Goal: Participate in discussion: Engage in conversation with other users on a specific topic

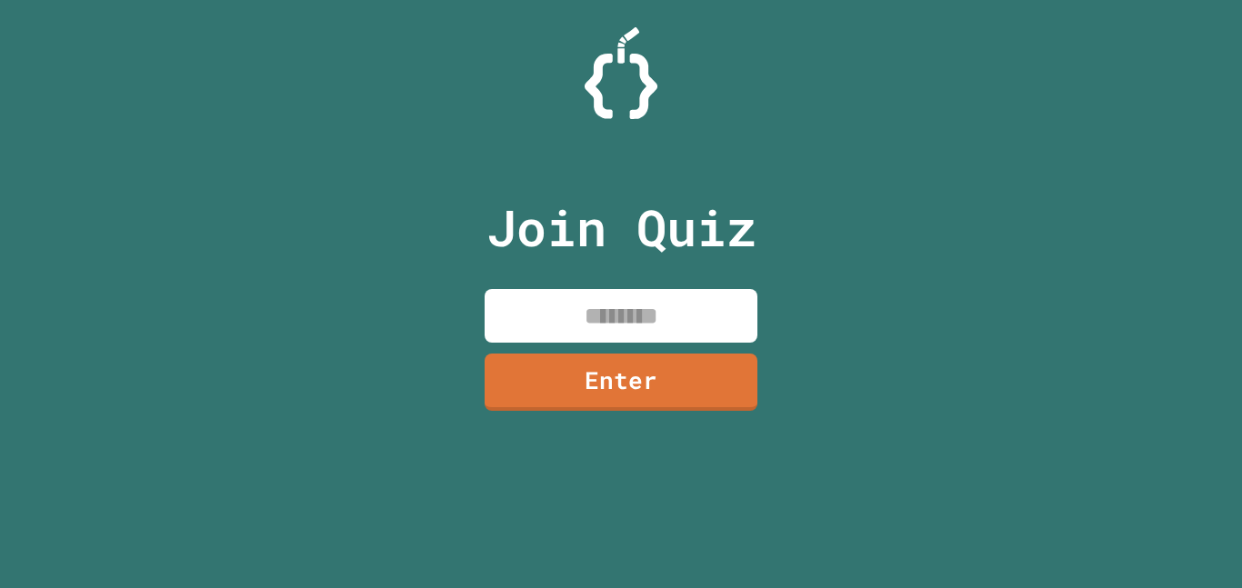
click at [578, 315] on input at bounding box center [621, 316] width 273 height 54
type input "********"
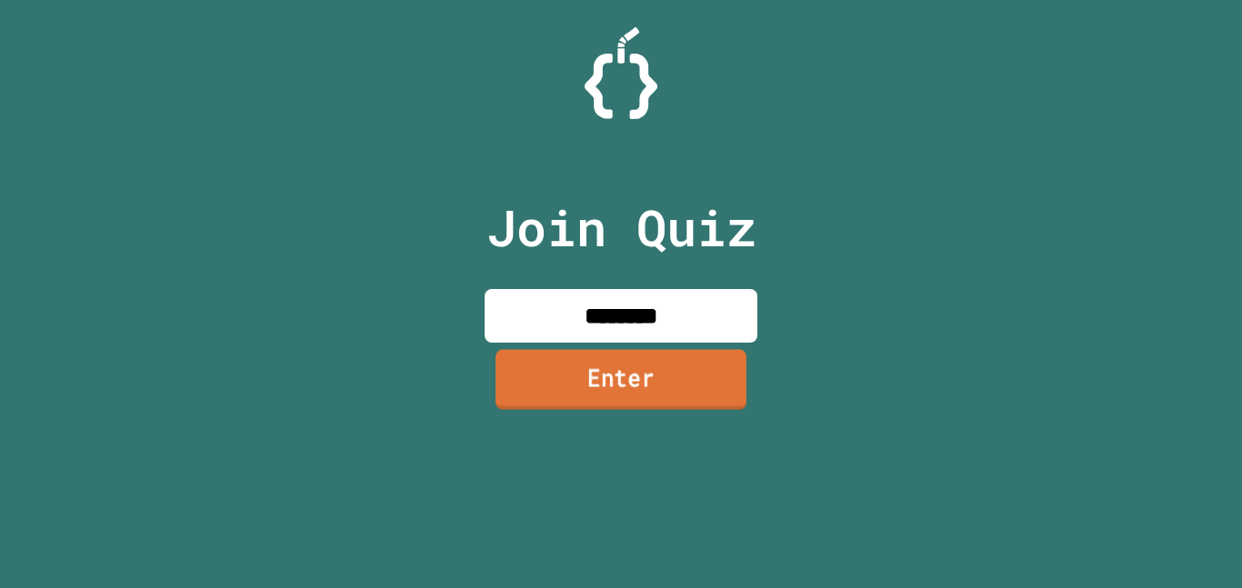
click at [589, 407] on link "Enter" at bounding box center [620, 379] width 251 height 60
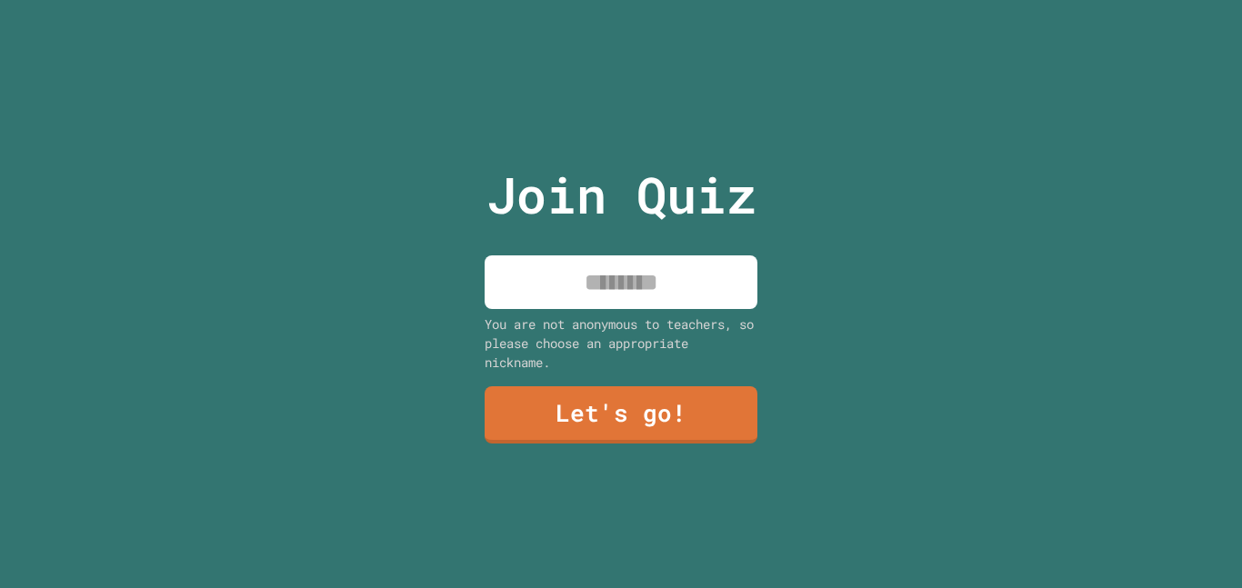
click at [646, 296] on input at bounding box center [621, 282] width 273 height 54
type input "******"
click at [604, 412] on link "Let's go!" at bounding box center [621, 414] width 276 height 60
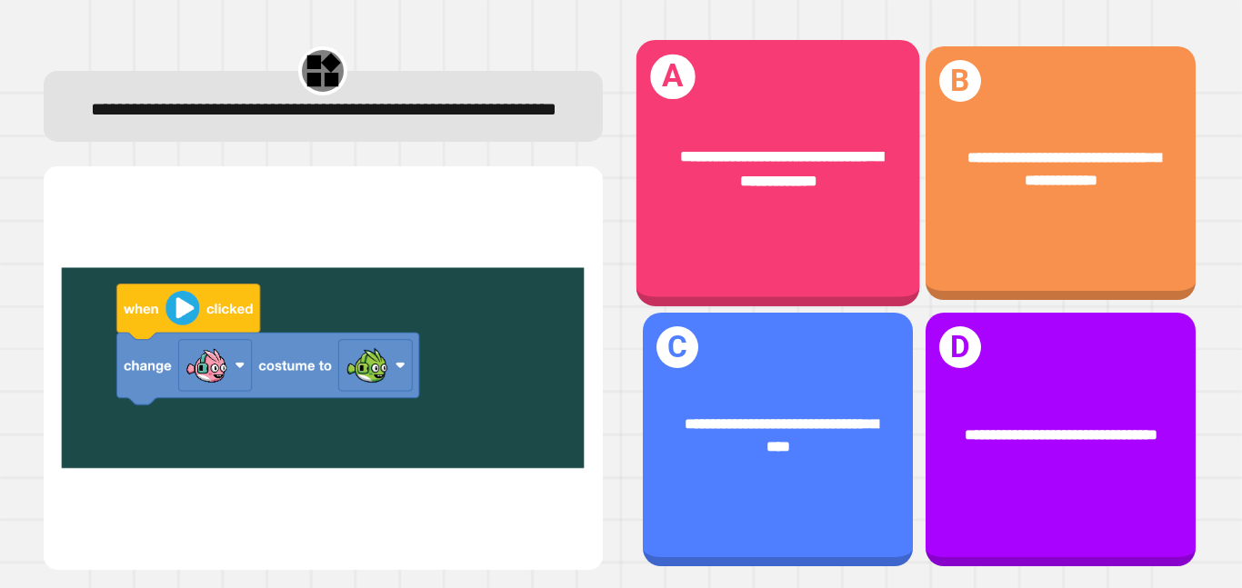
click at [795, 225] on div "**********" at bounding box center [777, 173] width 284 height 266
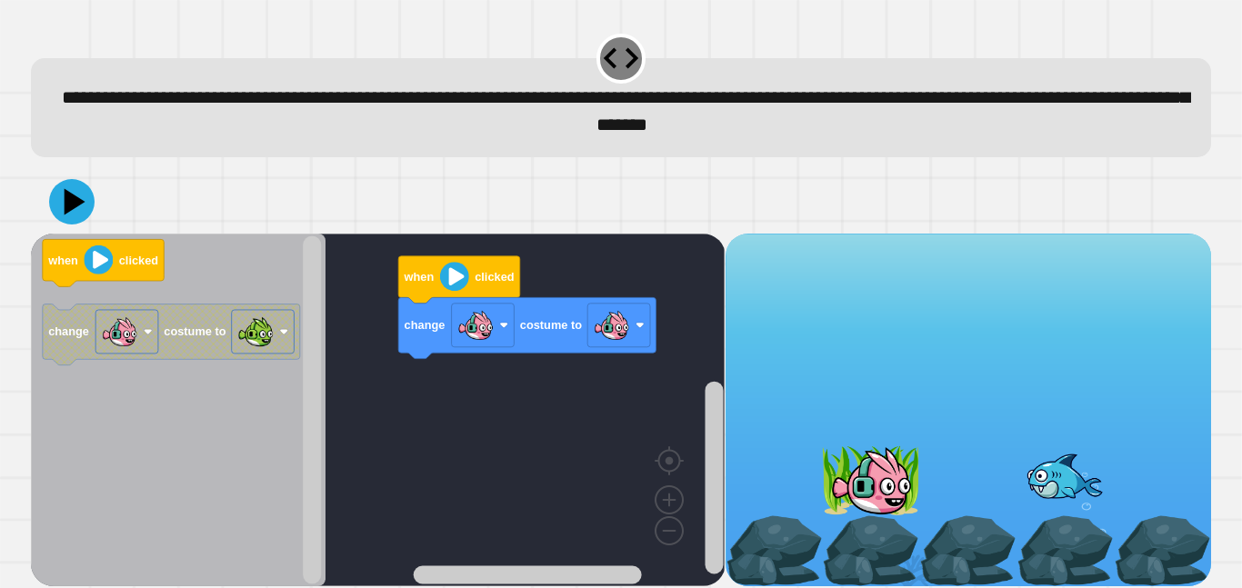
scroll to position [7, 0]
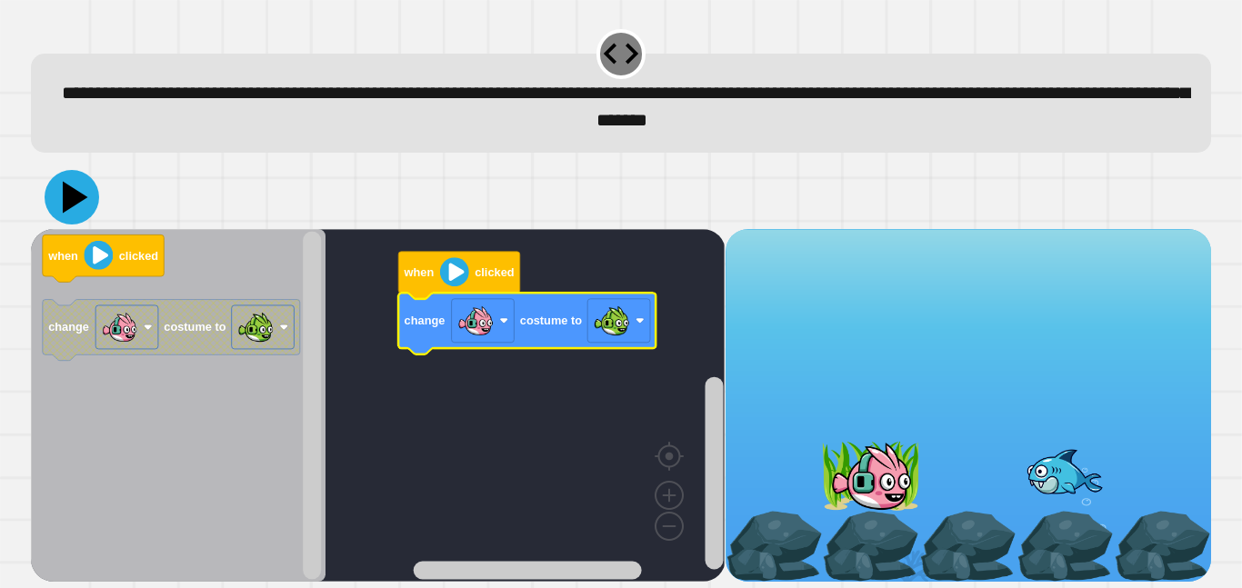
click at [80, 198] on icon at bounding box center [75, 197] width 25 height 32
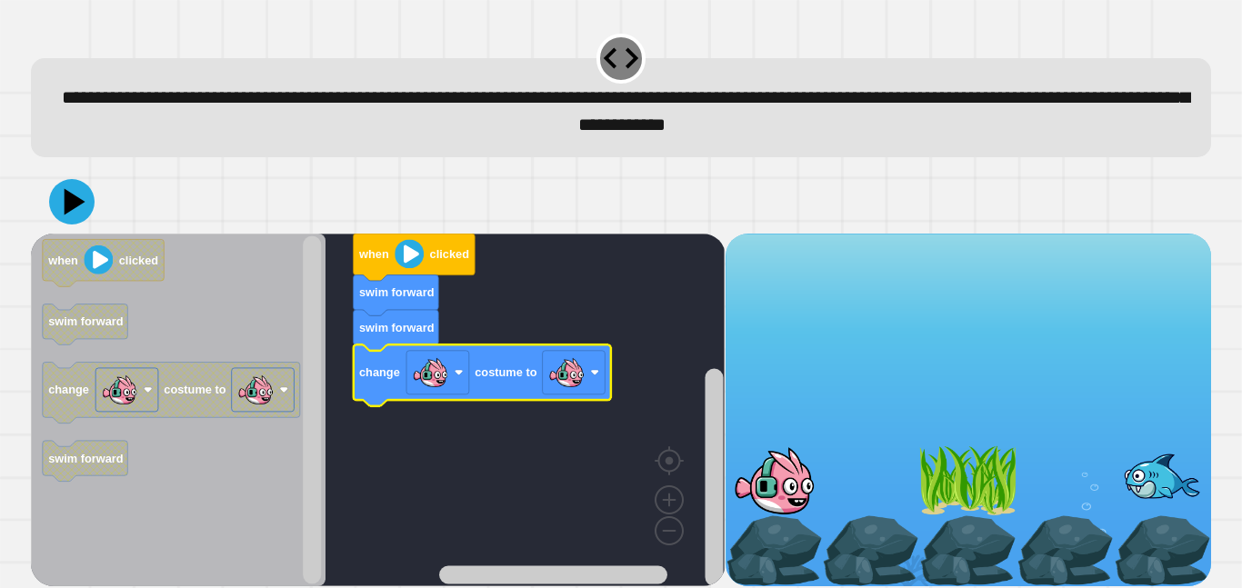
click at [0, 0] on div at bounding box center [0, 0] width 0 height 0
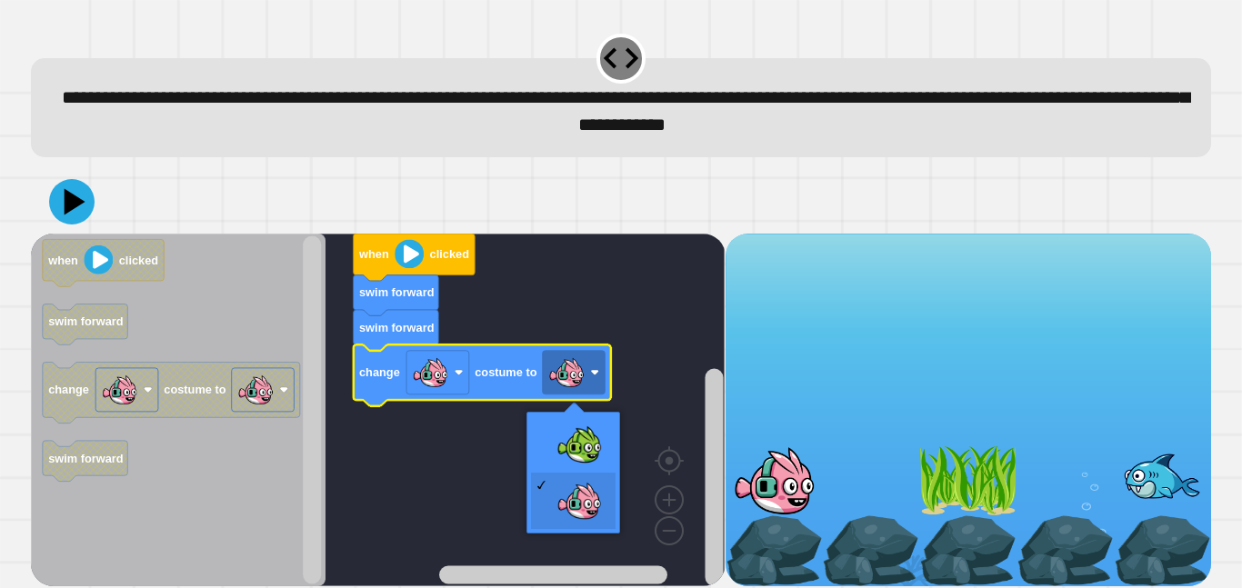
click at [583, 447] on rect "Blockly Workspace" at bounding box center [378, 410] width 694 height 353
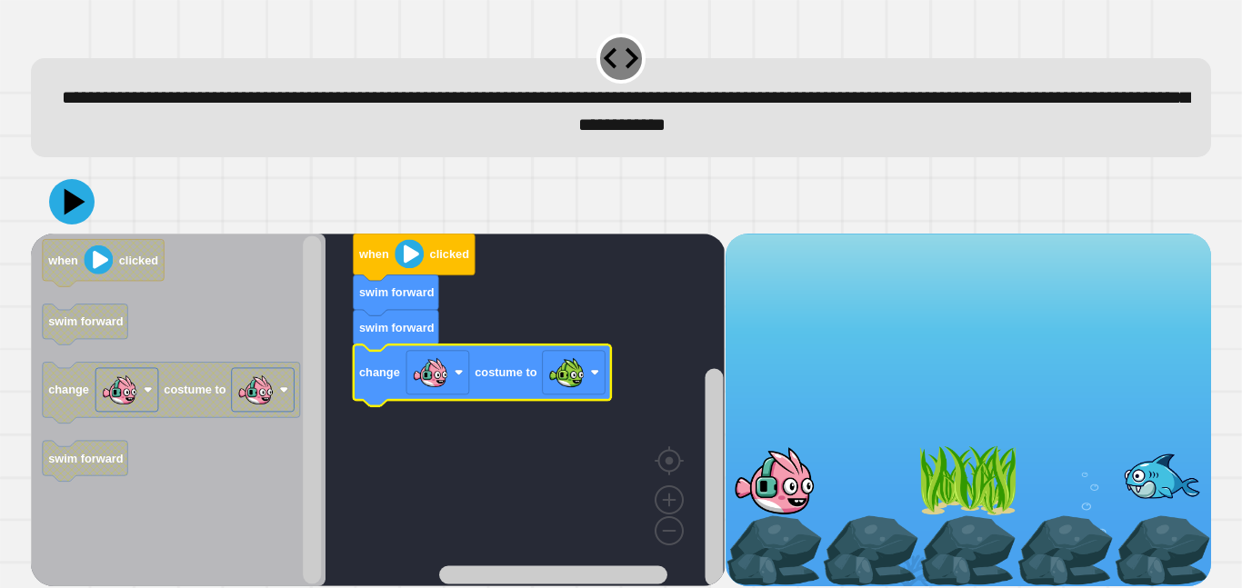
click at [65, 201] on icon at bounding box center [71, 201] width 45 height 45
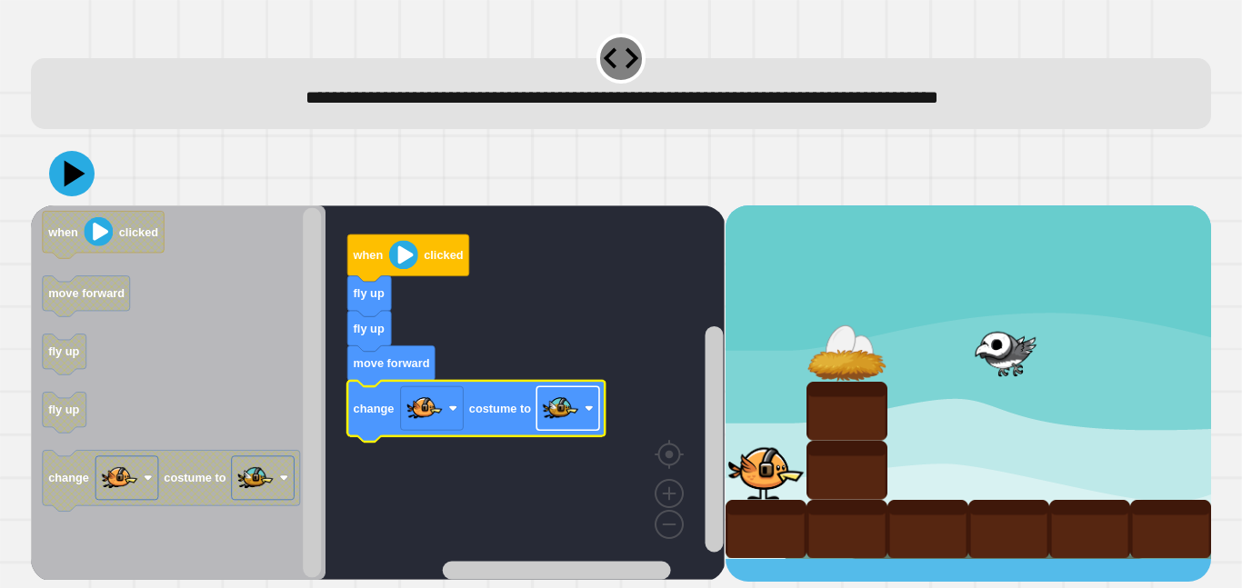
click at [582, 411] on rect "Blockly Workspace" at bounding box center [567, 408] width 63 height 44
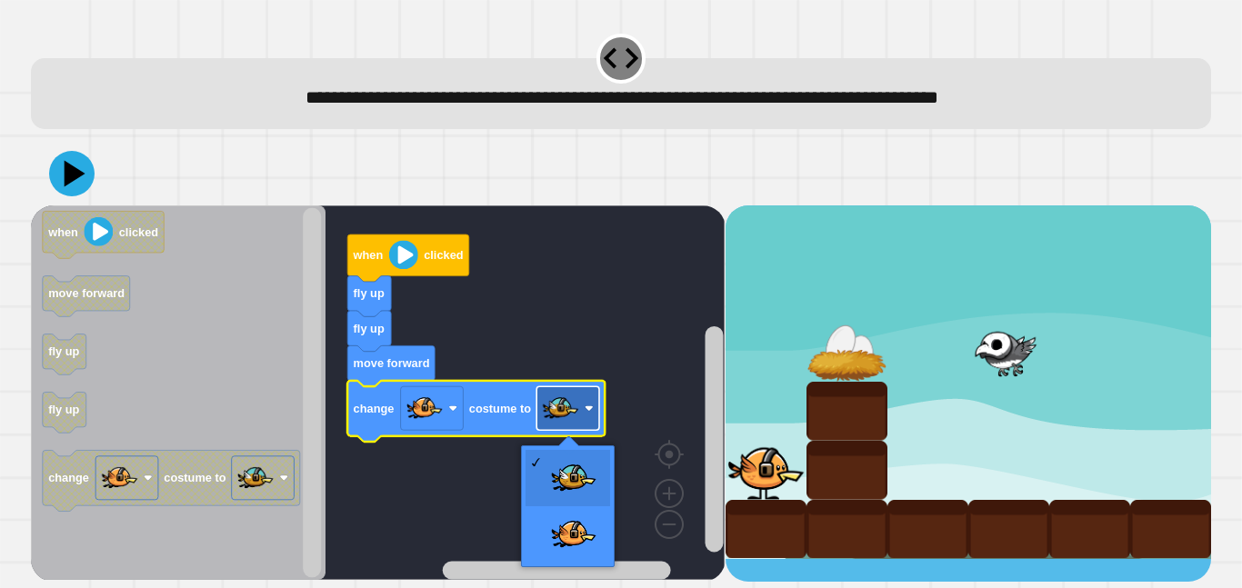
click at [577, 406] on image "Blockly Workspace" at bounding box center [561, 408] width 36 height 36
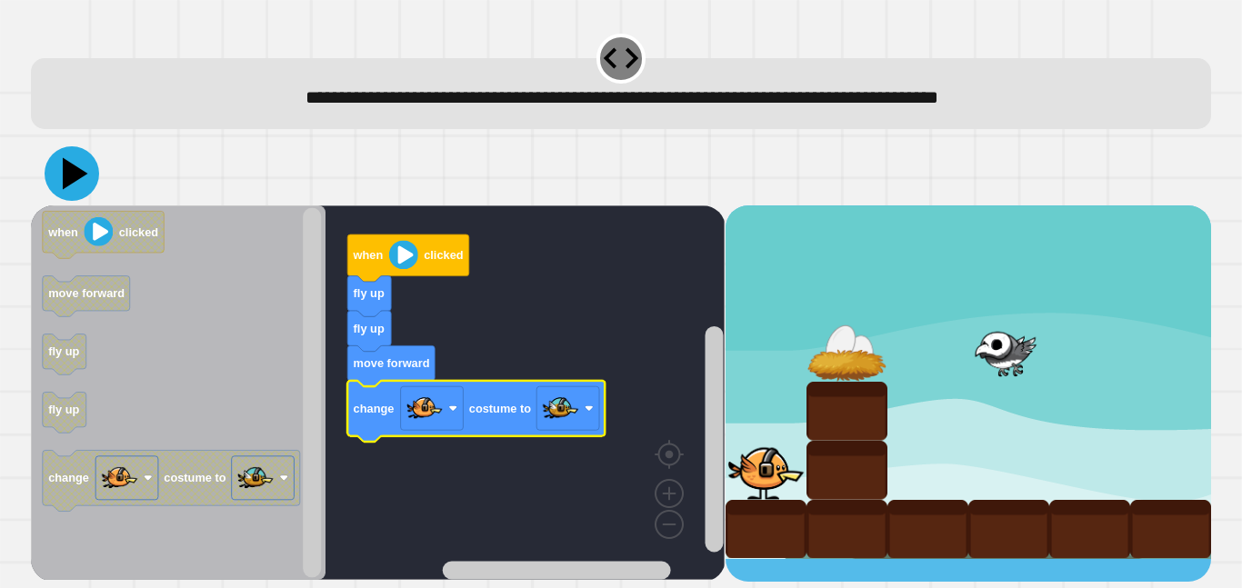
click at [69, 175] on icon at bounding box center [75, 174] width 25 height 32
click at [401, 257] on image "Blockly Workspace" at bounding box center [403, 254] width 29 height 29
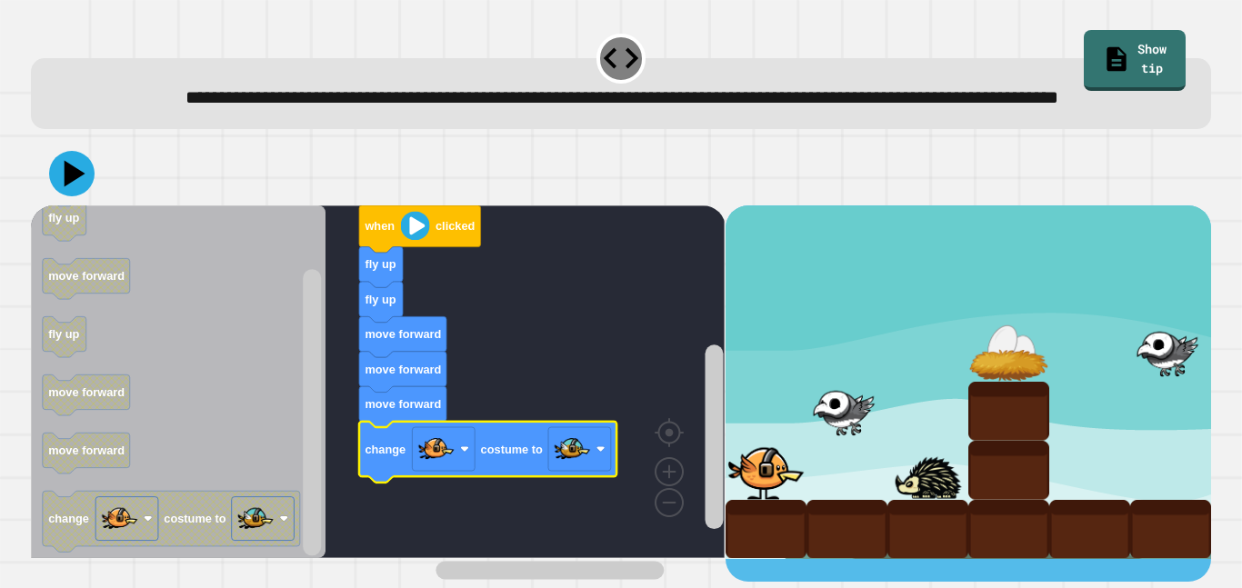
click at [59, 205] on div at bounding box center [621, 174] width 1180 height 64
click at [59, 196] on icon at bounding box center [71, 173] width 45 height 45
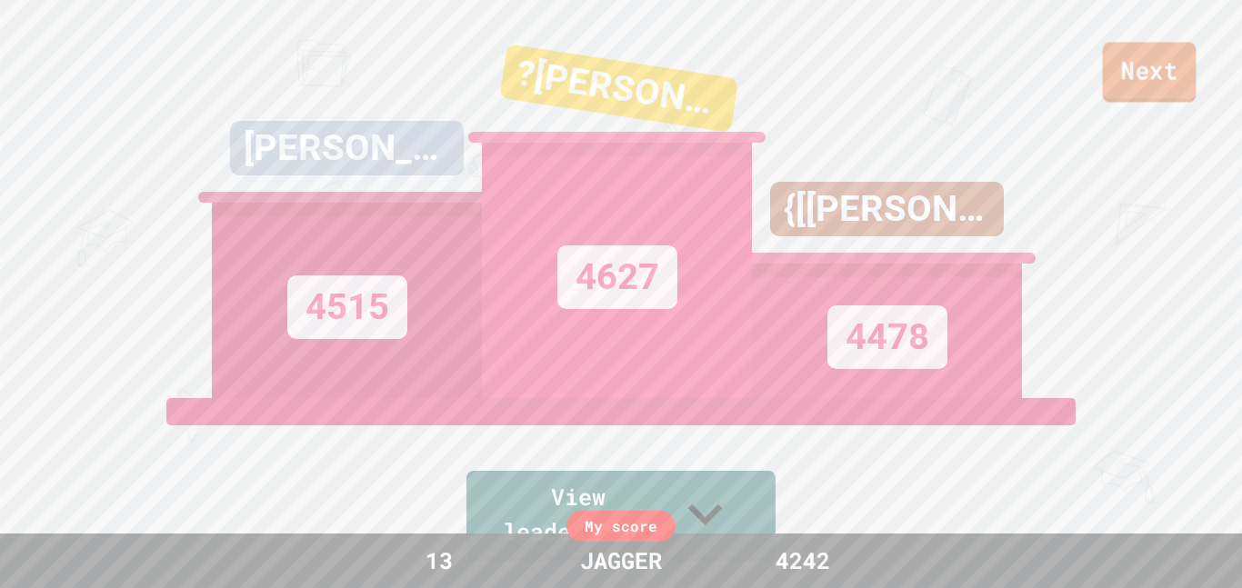
click at [1178, 67] on link "Next" at bounding box center [1150, 72] width 94 height 60
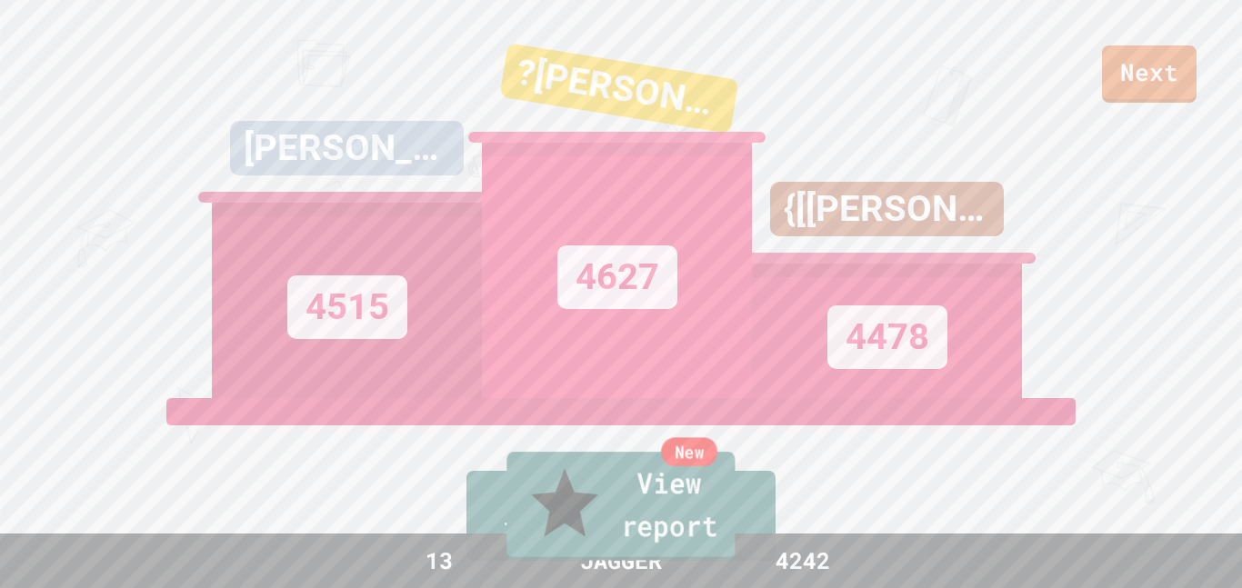
click at [659, 520] on link "New View report" at bounding box center [620, 506] width 228 height 109
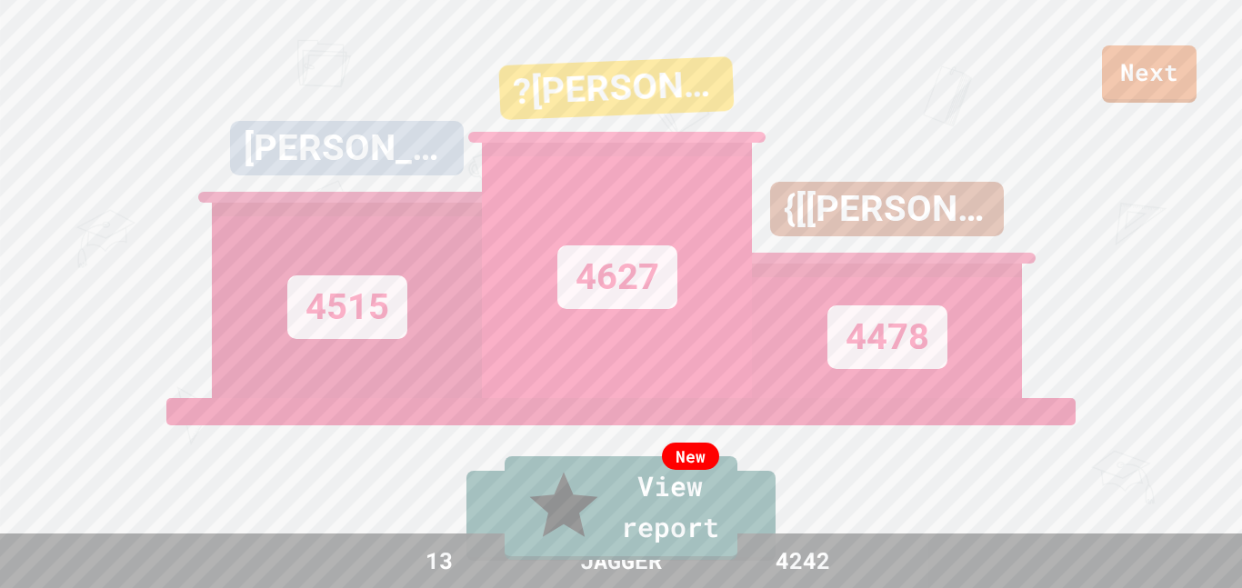
type textarea "**********"
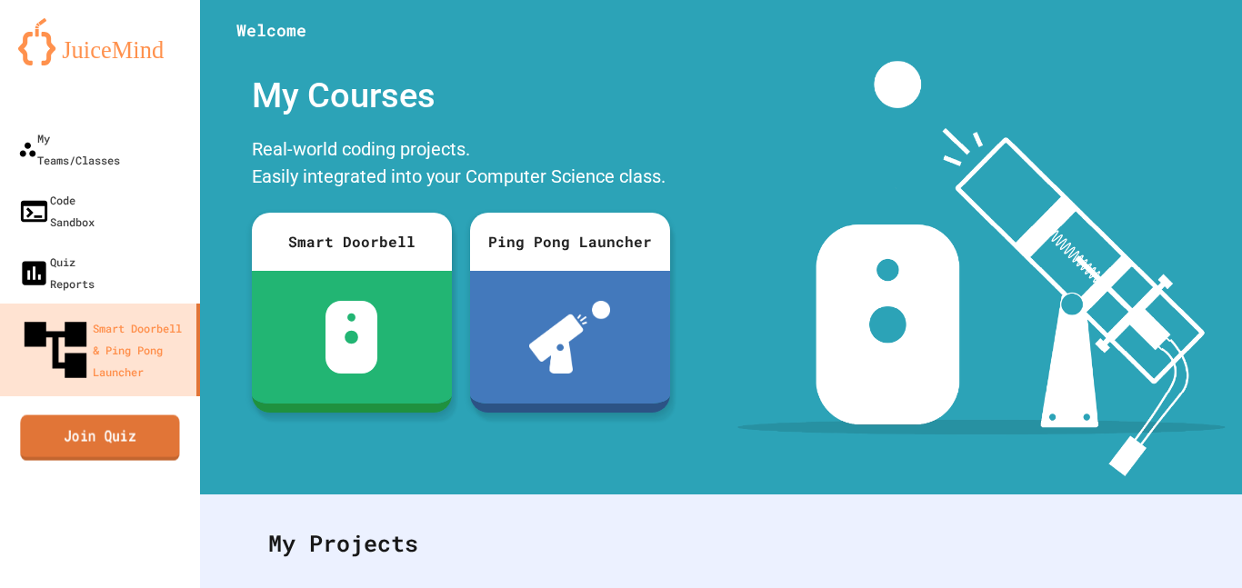
click at [83, 415] on link "Join Quiz" at bounding box center [99, 437] width 159 height 45
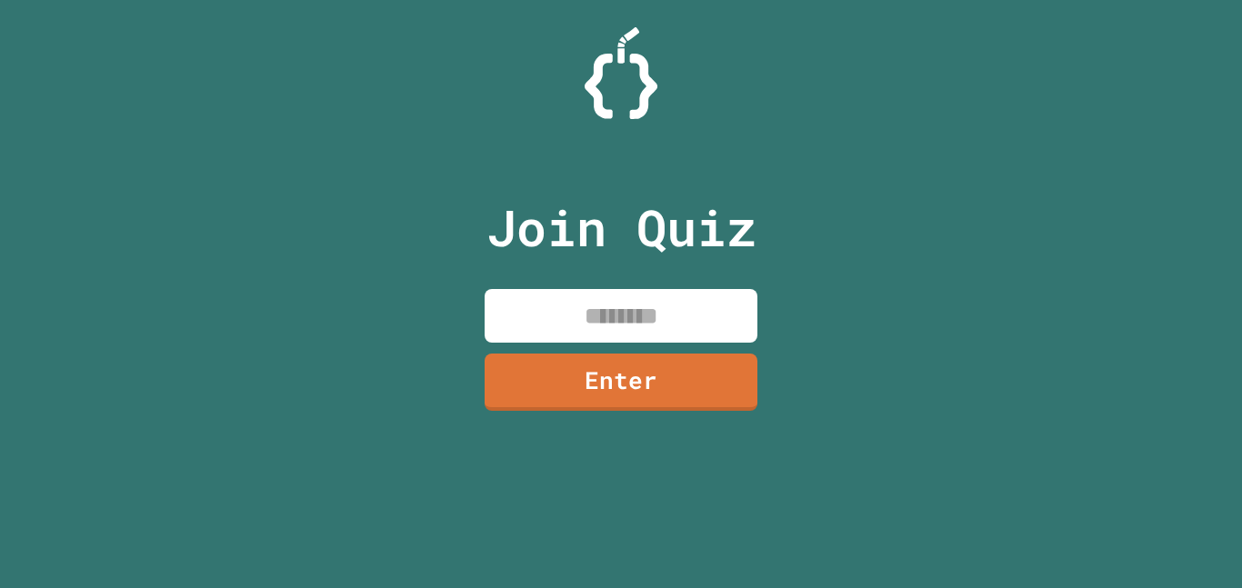
click at [586, 292] on input at bounding box center [621, 316] width 273 height 54
type input "********"
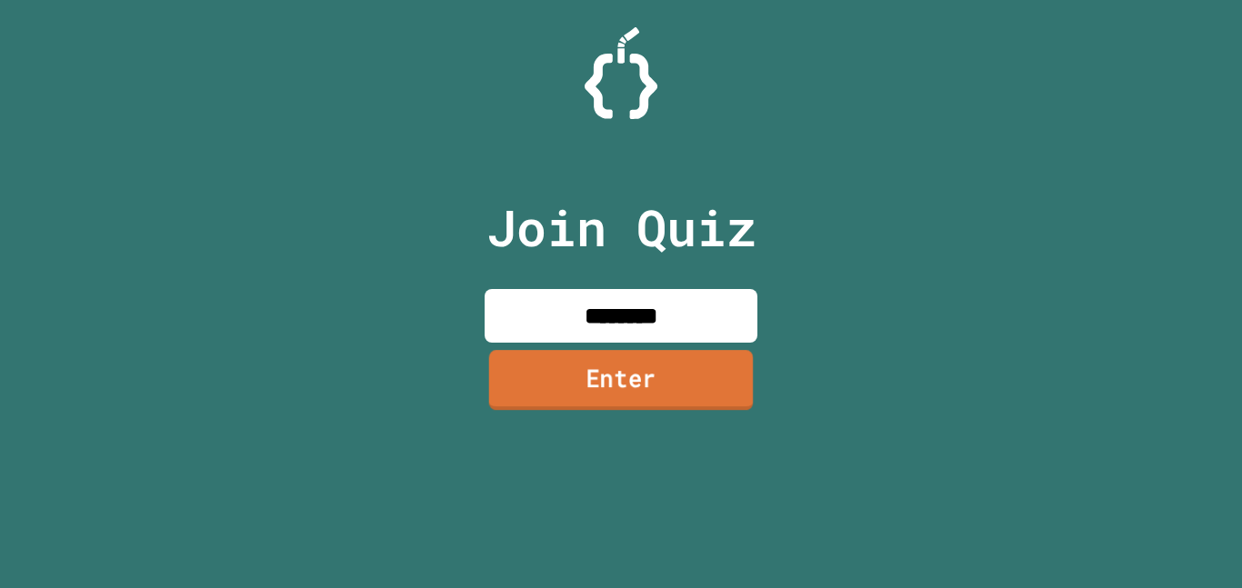
click at [542, 385] on link "Enter" at bounding box center [621, 380] width 265 height 60
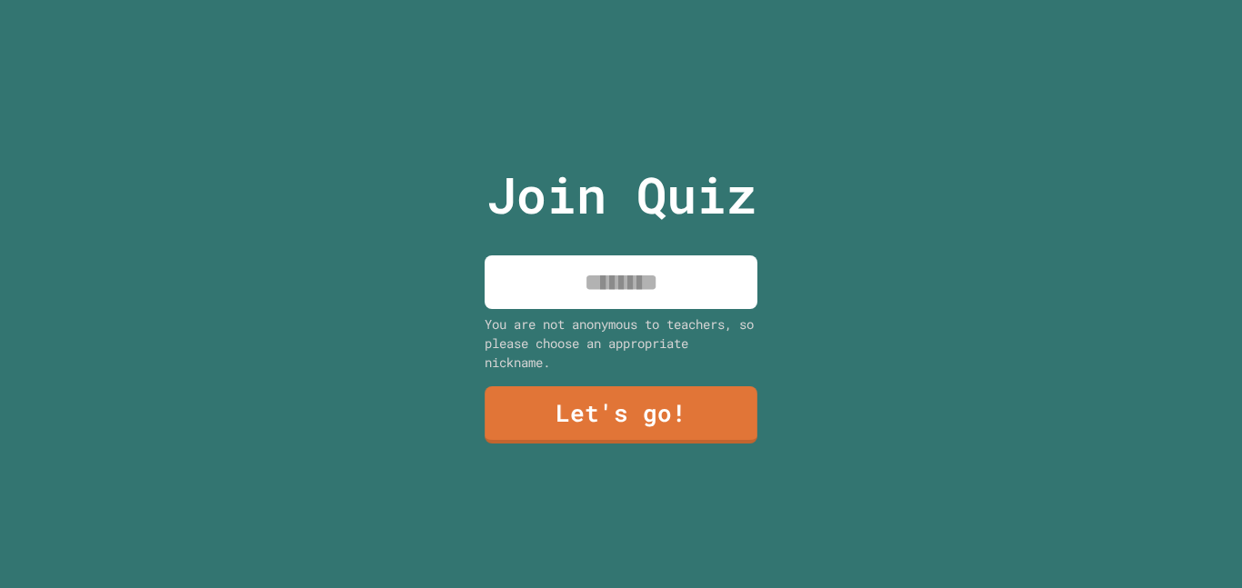
click at [587, 296] on input at bounding box center [621, 282] width 273 height 54
type input "******"
click at [695, 420] on link "Let's go!" at bounding box center [621, 414] width 273 height 57
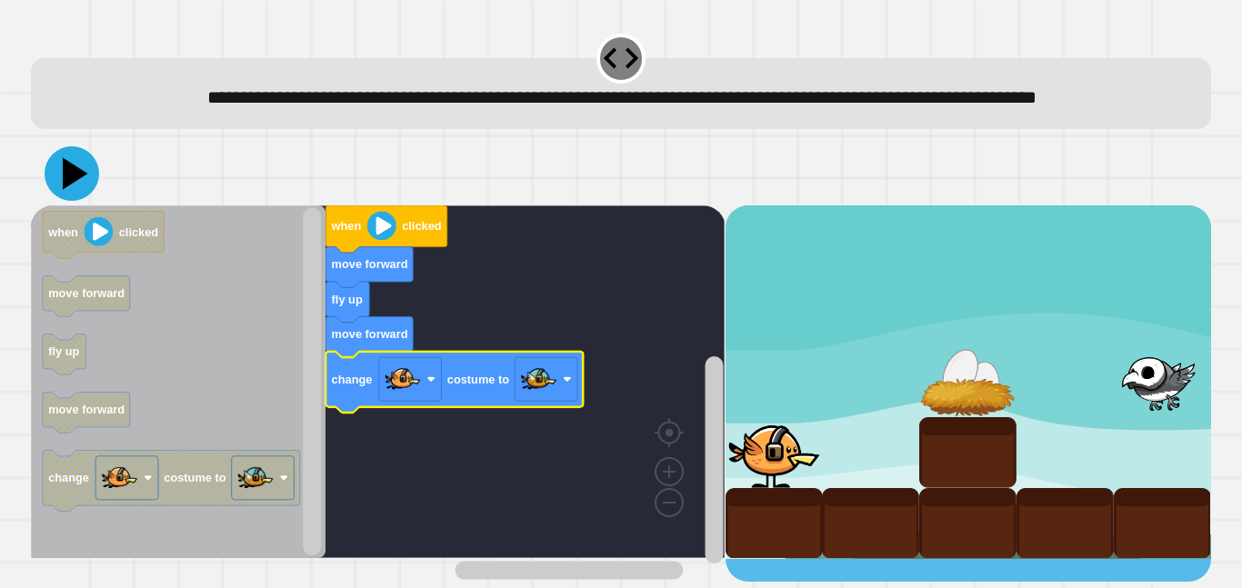
click at [79, 190] on icon at bounding box center [75, 174] width 25 height 32
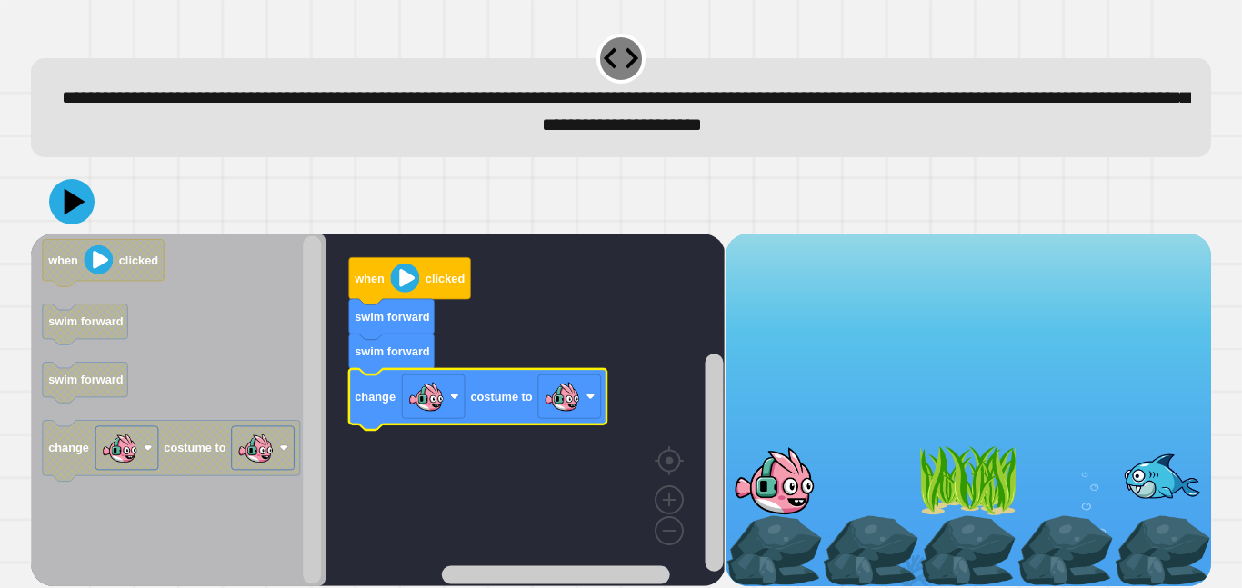
click at [81, 204] on icon at bounding box center [71, 201] width 45 height 45
click at [545, 400] on image "Blockly Workspace" at bounding box center [562, 396] width 36 height 36
click at [90, 204] on icon at bounding box center [72, 202] width 55 height 55
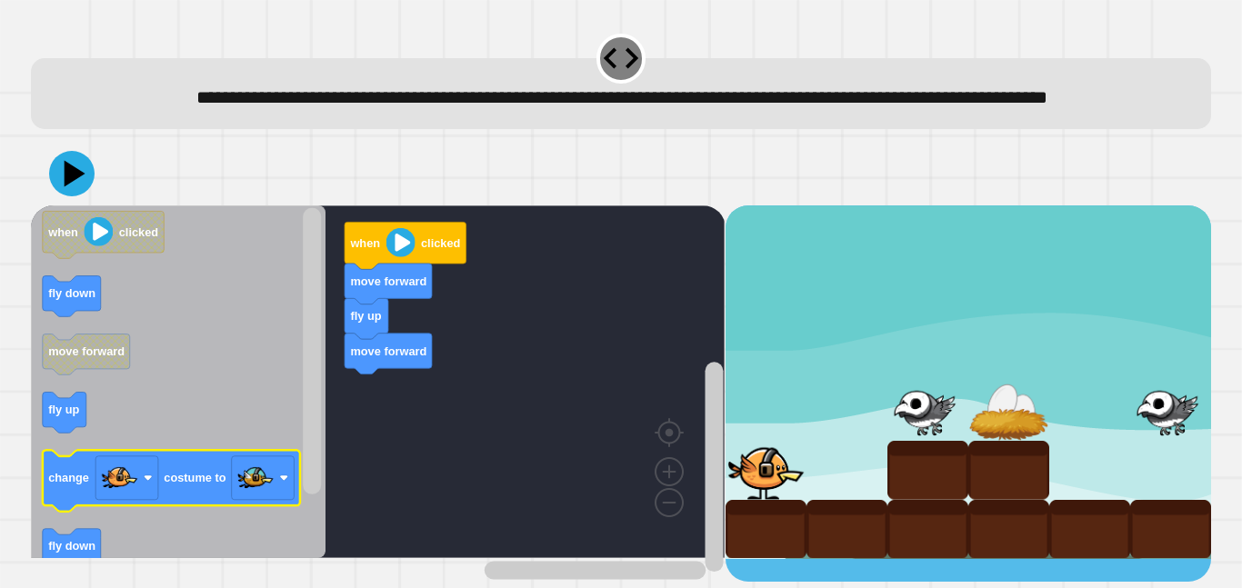
click at [70, 491] on icon "Blockly Workspace" at bounding box center [171, 481] width 257 height 61
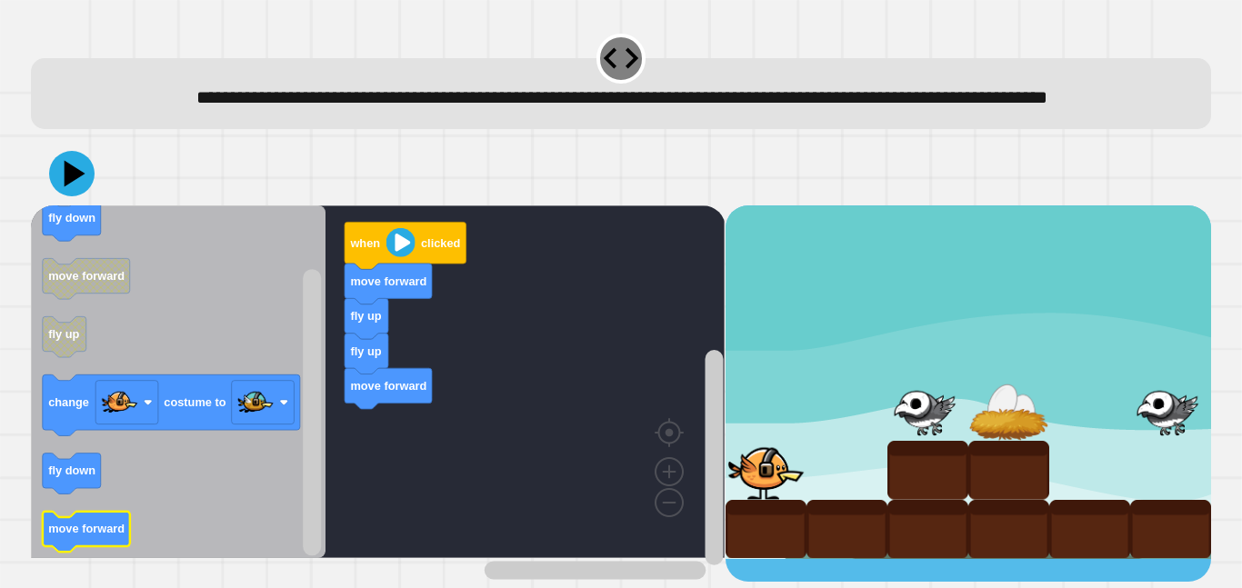
click at [94, 553] on g "move forward" at bounding box center [86, 532] width 87 height 41
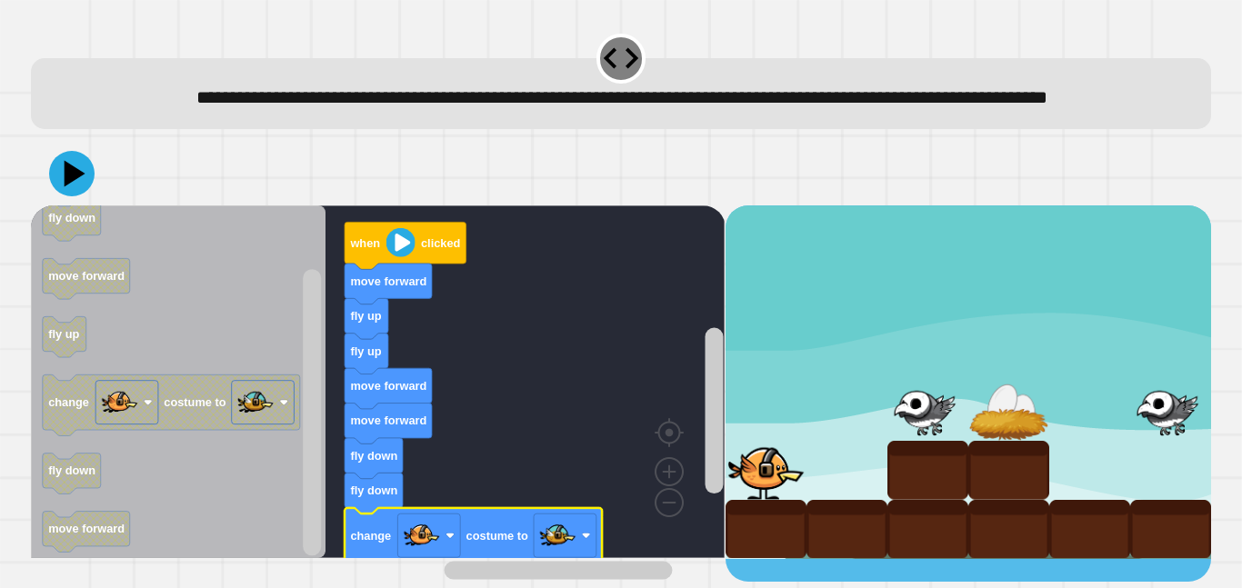
click at [66, 186] on icon at bounding box center [75, 173] width 21 height 26
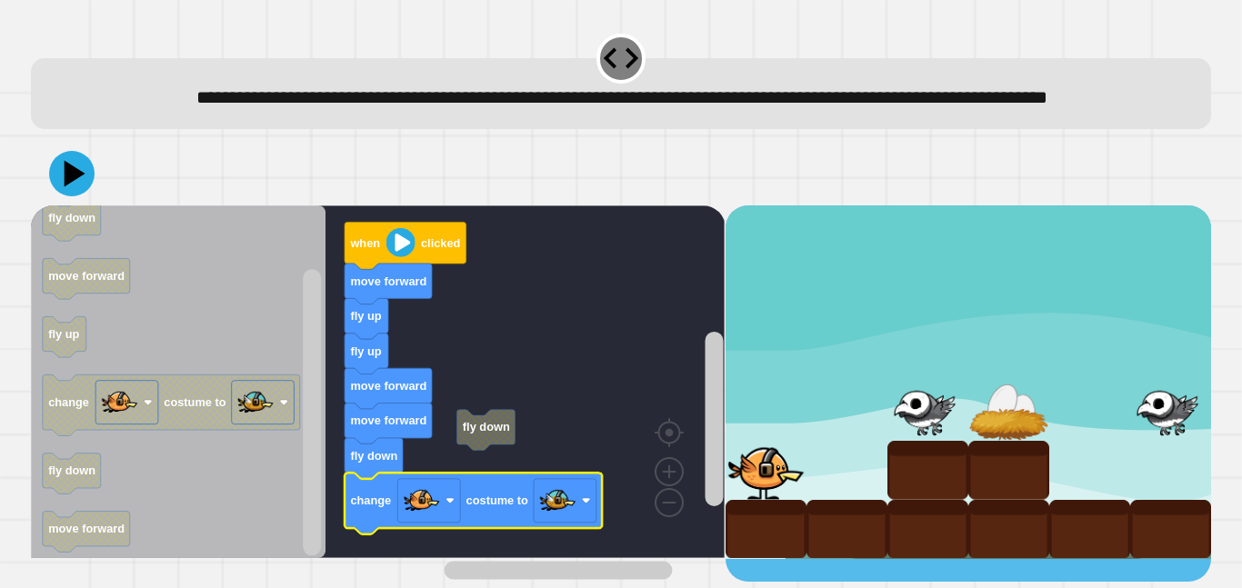
click at [75, 195] on icon at bounding box center [71, 173] width 45 height 45
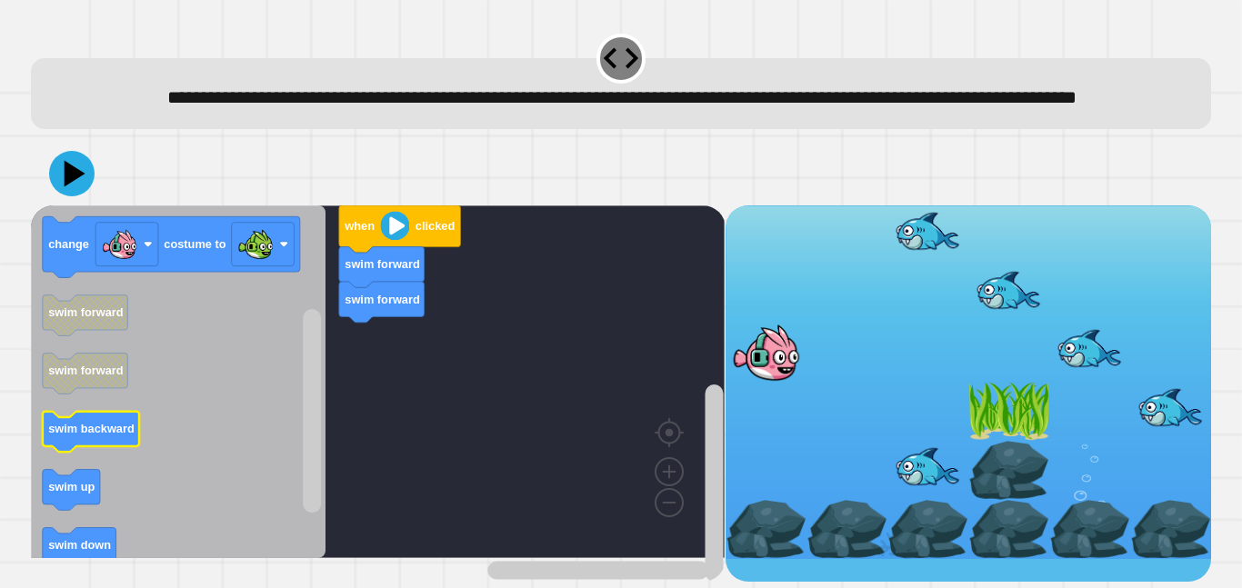
click at [111, 453] on icon "Blockly Workspace" at bounding box center [91, 432] width 96 height 41
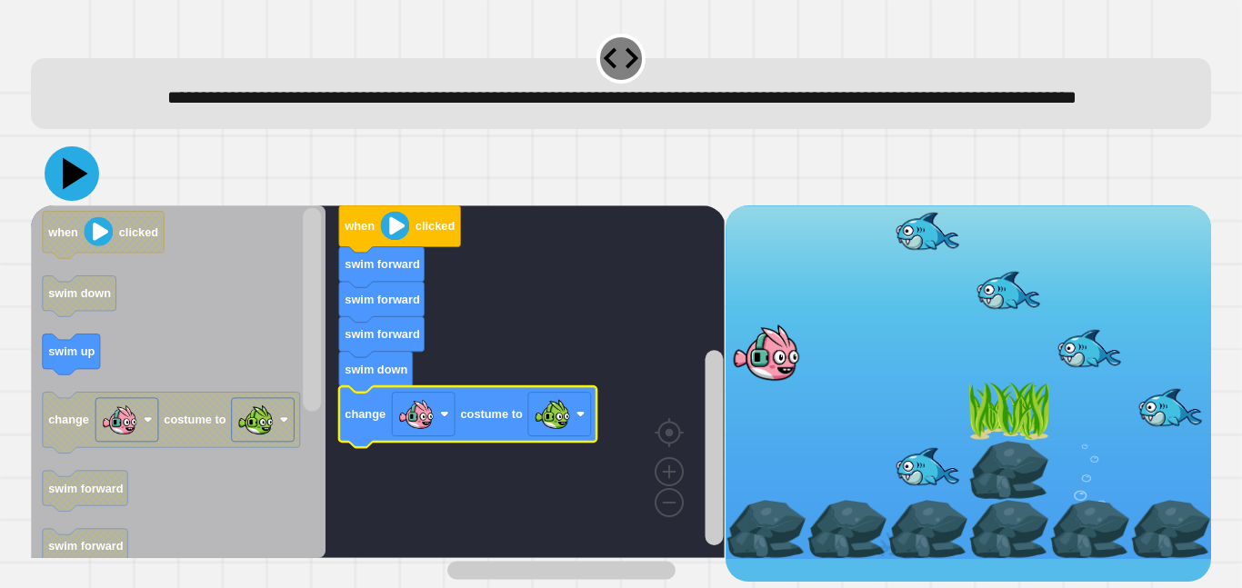
click at [78, 201] on icon at bounding box center [72, 173] width 55 height 55
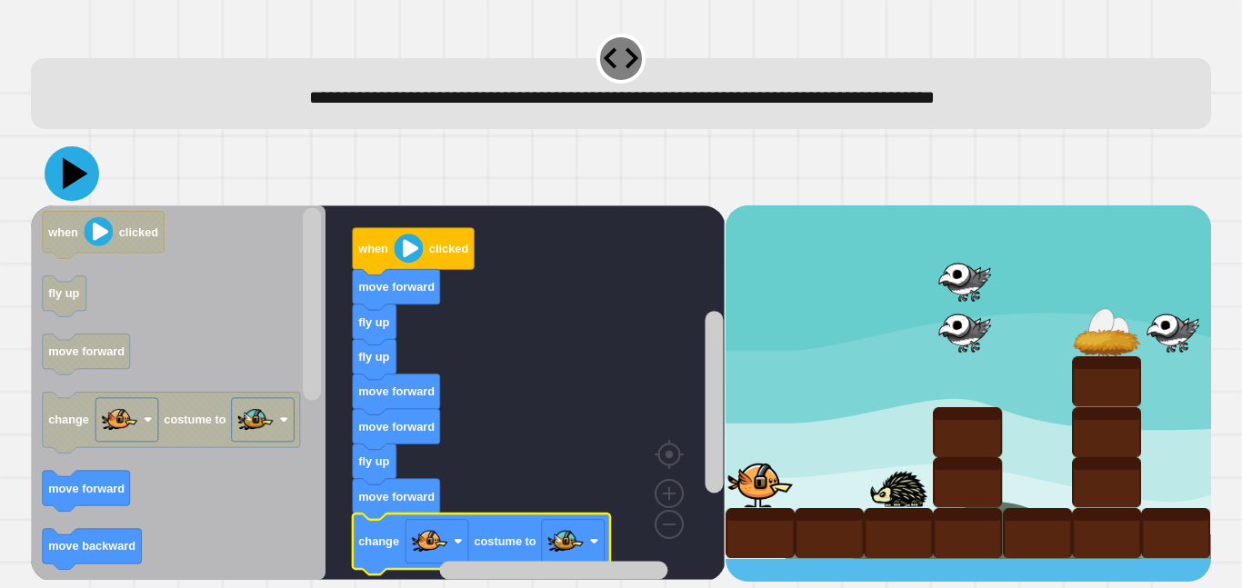
click at [74, 181] on icon at bounding box center [75, 174] width 25 height 32
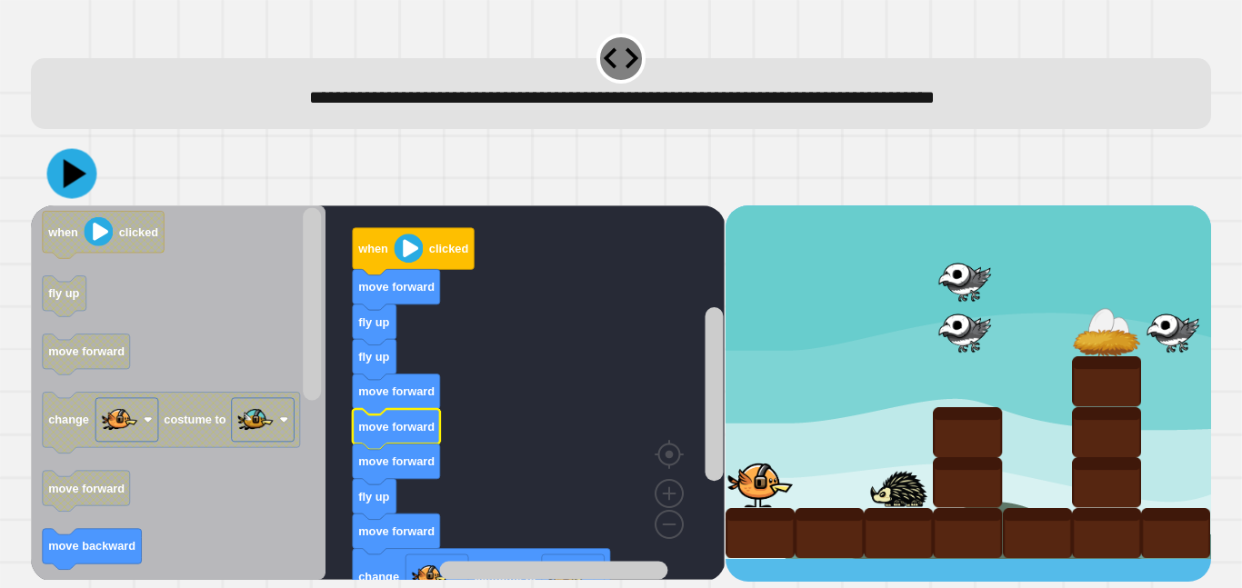
click at [39, 152] on div at bounding box center [621, 174] width 1180 height 64
click at [55, 164] on icon at bounding box center [71, 173] width 49 height 49
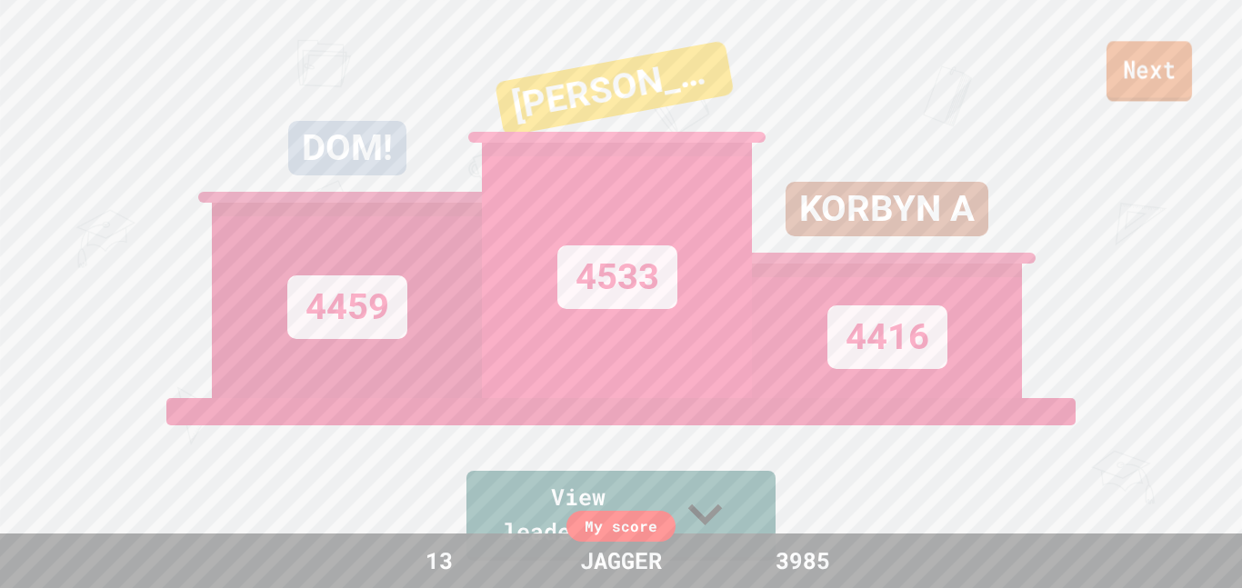
click at [1172, 92] on link "Next" at bounding box center [1148, 71] width 85 height 60
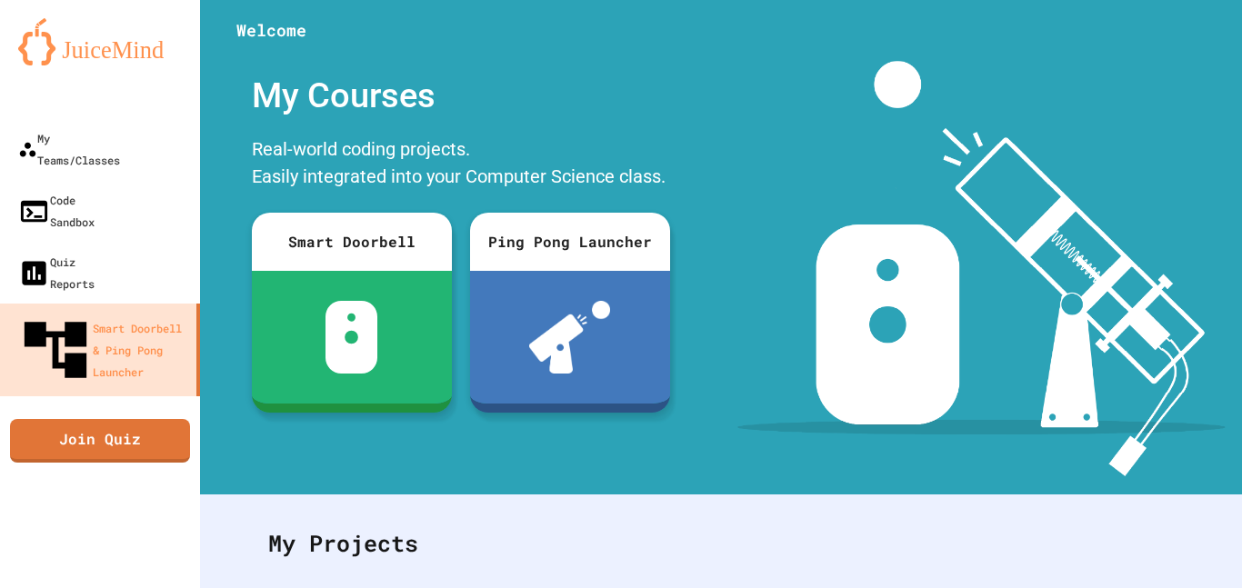
click at [992, 185] on img at bounding box center [980, 268] width 487 height 415
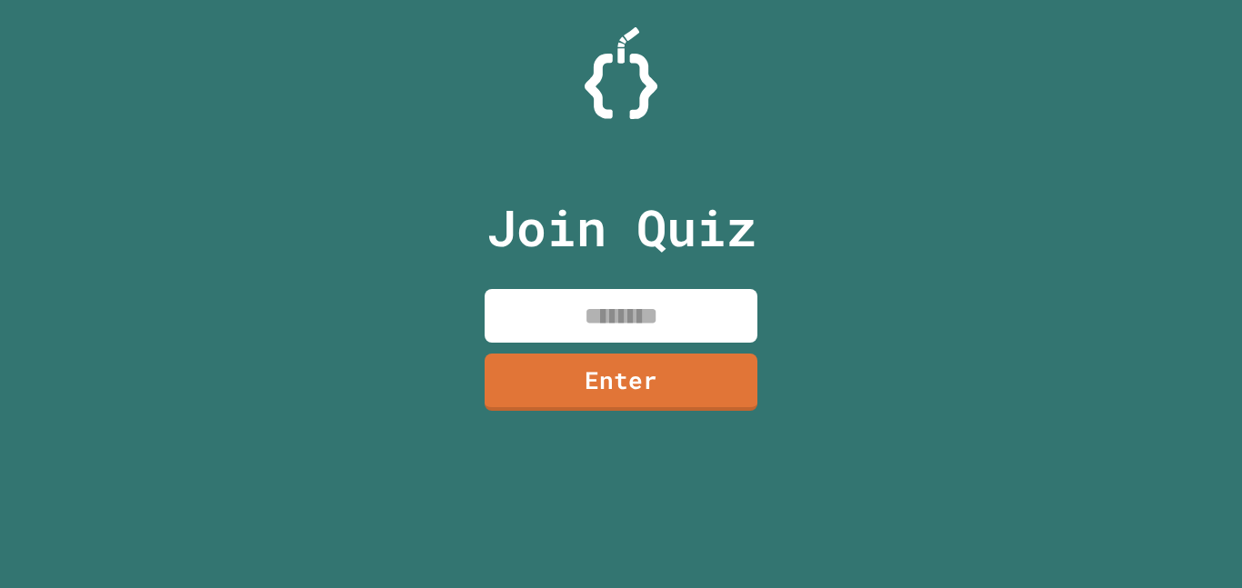
click at [679, 317] on input at bounding box center [621, 316] width 273 height 54
type input "********"
click at [701, 386] on link "Enter" at bounding box center [621, 382] width 273 height 57
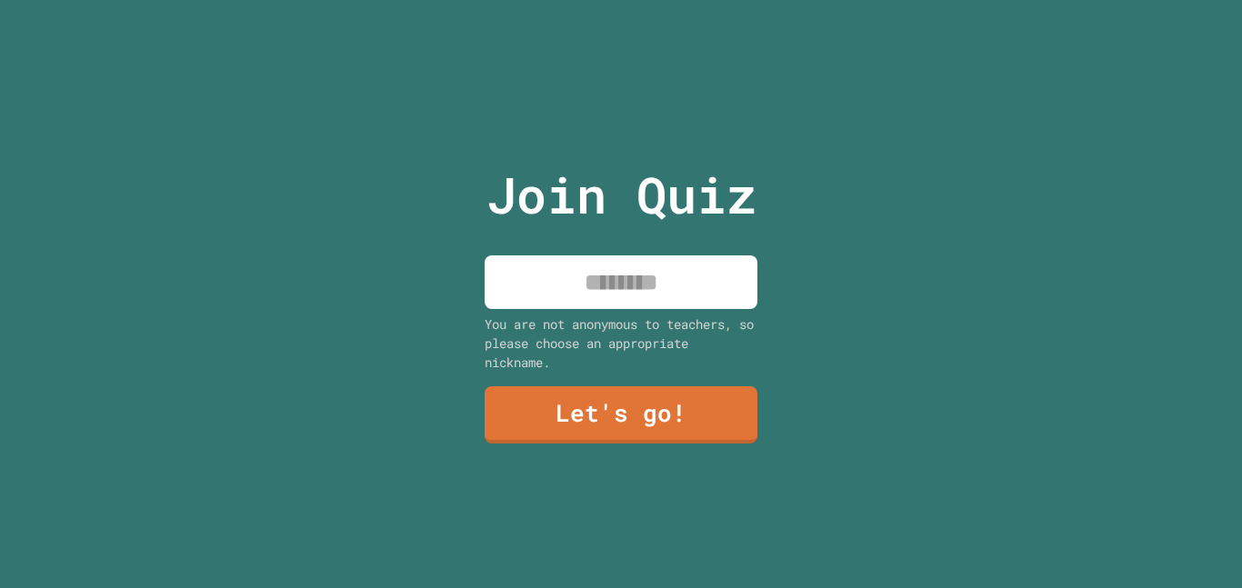
click at [667, 283] on input at bounding box center [621, 282] width 273 height 54
type input "******"
click at [677, 436] on link "Let's go!" at bounding box center [621, 414] width 273 height 57
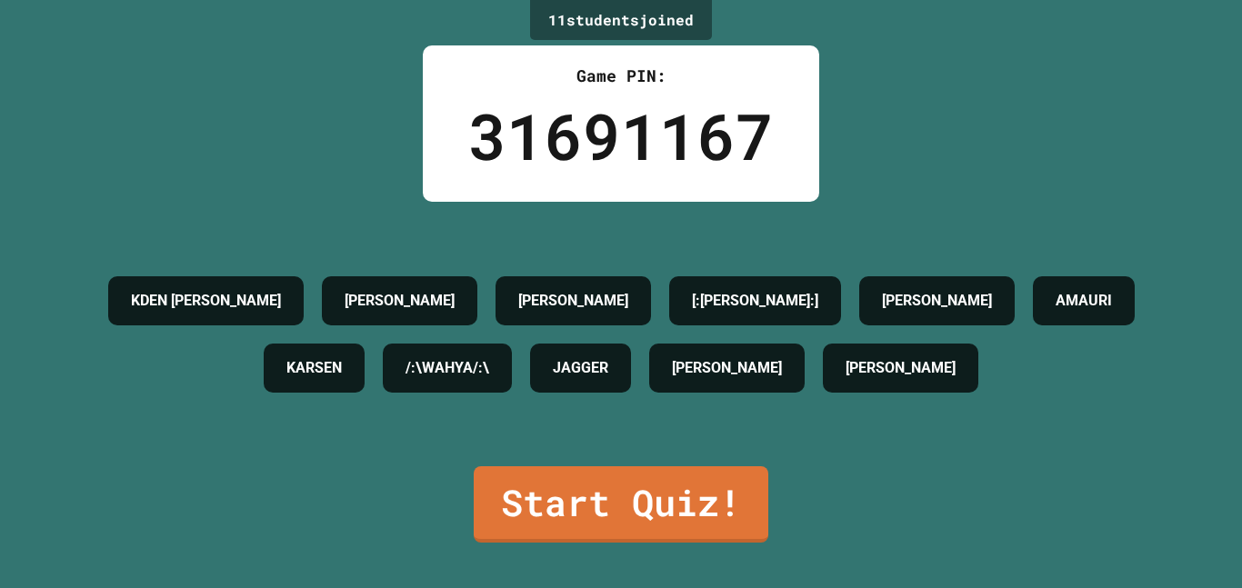
click at [632, 527] on link "Start Quiz!" at bounding box center [621, 504] width 295 height 76
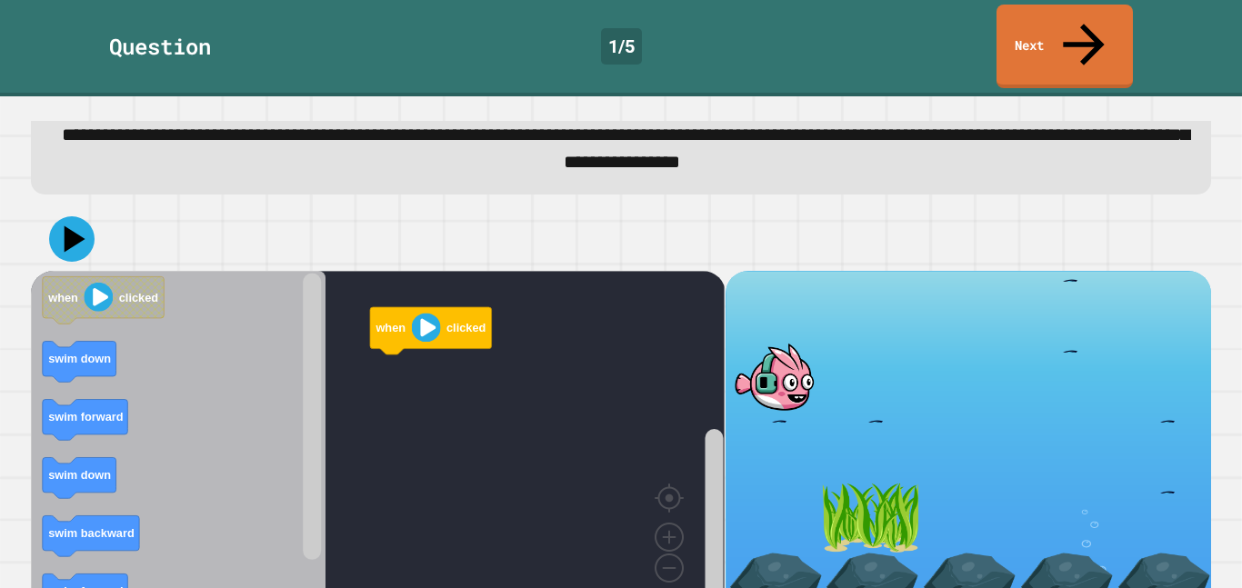
scroll to position [61, 0]
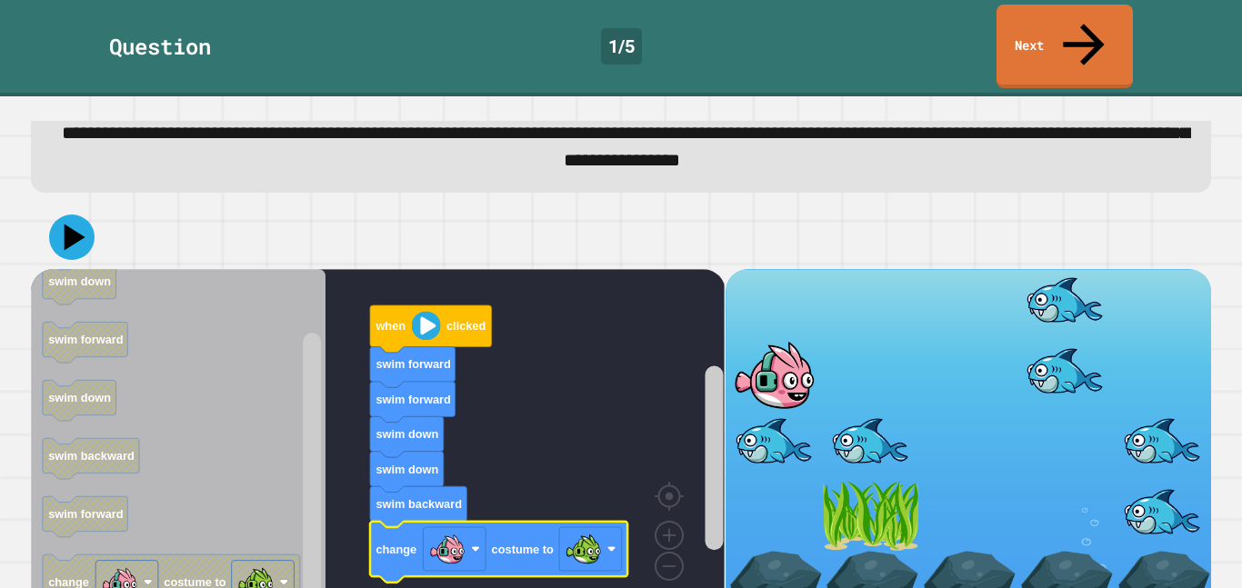
click at [75, 215] on icon at bounding box center [71, 237] width 45 height 45
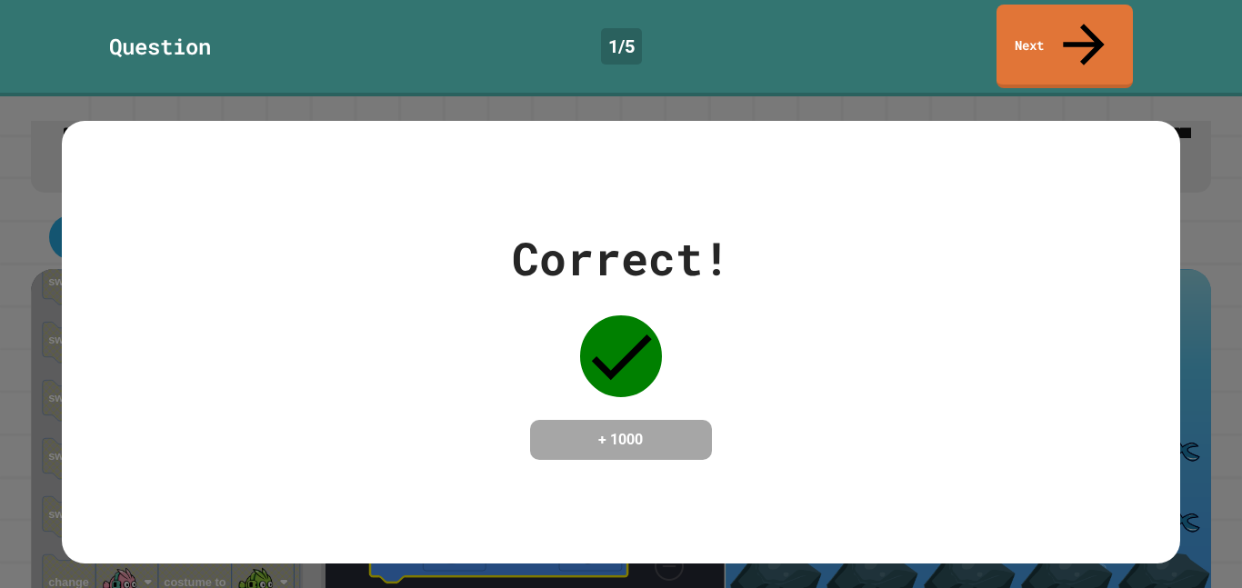
click at [1069, 11] on link "Next" at bounding box center [1064, 47] width 136 height 84
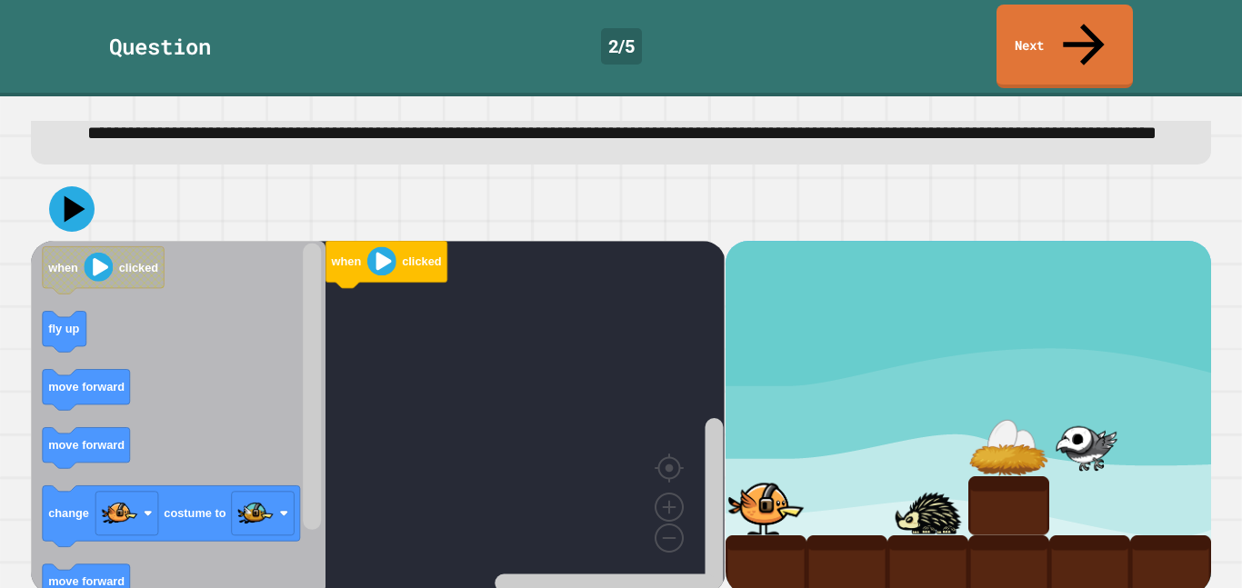
scroll to position [57, 0]
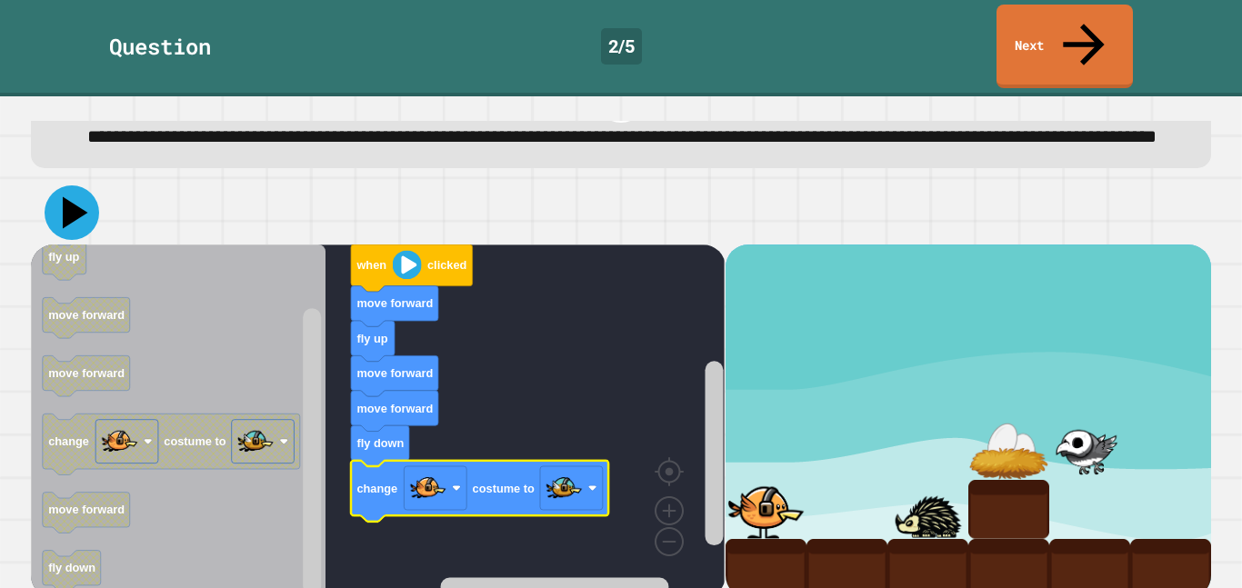
click at [66, 203] on icon at bounding box center [75, 213] width 25 height 32
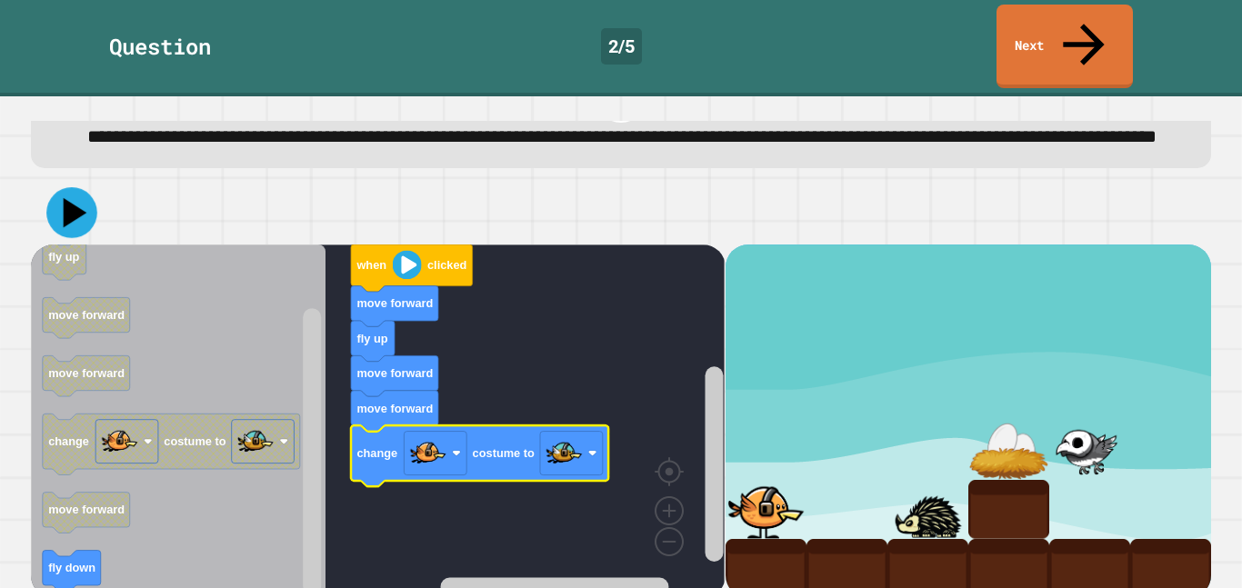
click at [73, 198] on icon at bounding box center [76, 213] width 24 height 30
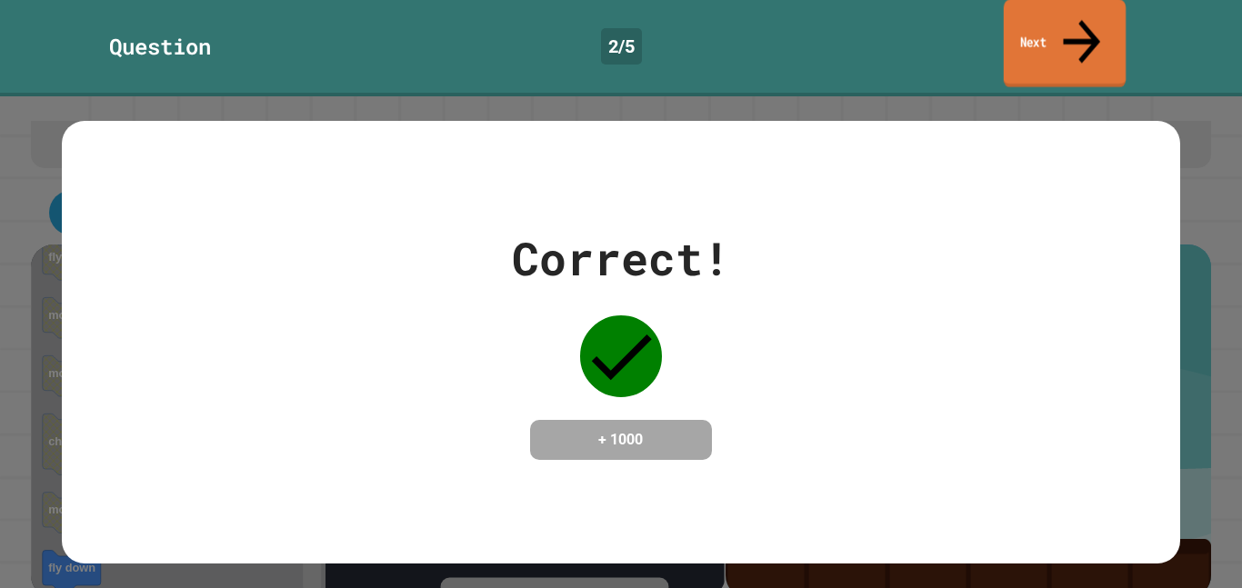
click at [1033, 34] on link "Next" at bounding box center [1065, 44] width 122 height 88
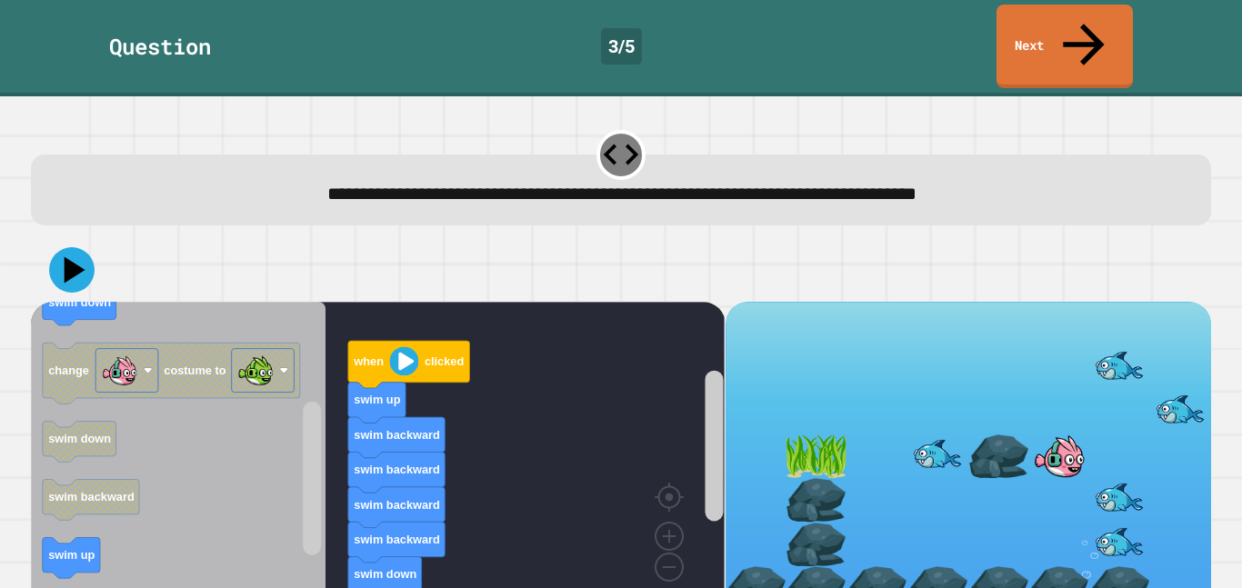
click at [52, 248] on div at bounding box center [621, 270] width 1180 height 64
click at [69, 255] on icon at bounding box center [75, 271] width 25 height 32
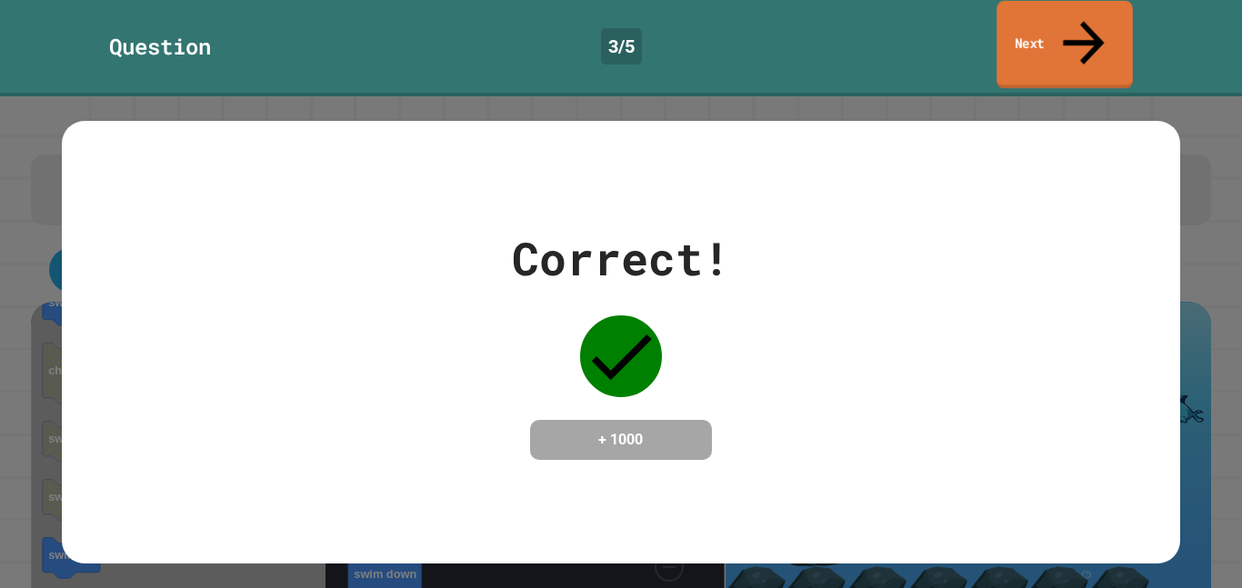
click at [1042, 20] on link "Next" at bounding box center [1064, 45] width 136 height 88
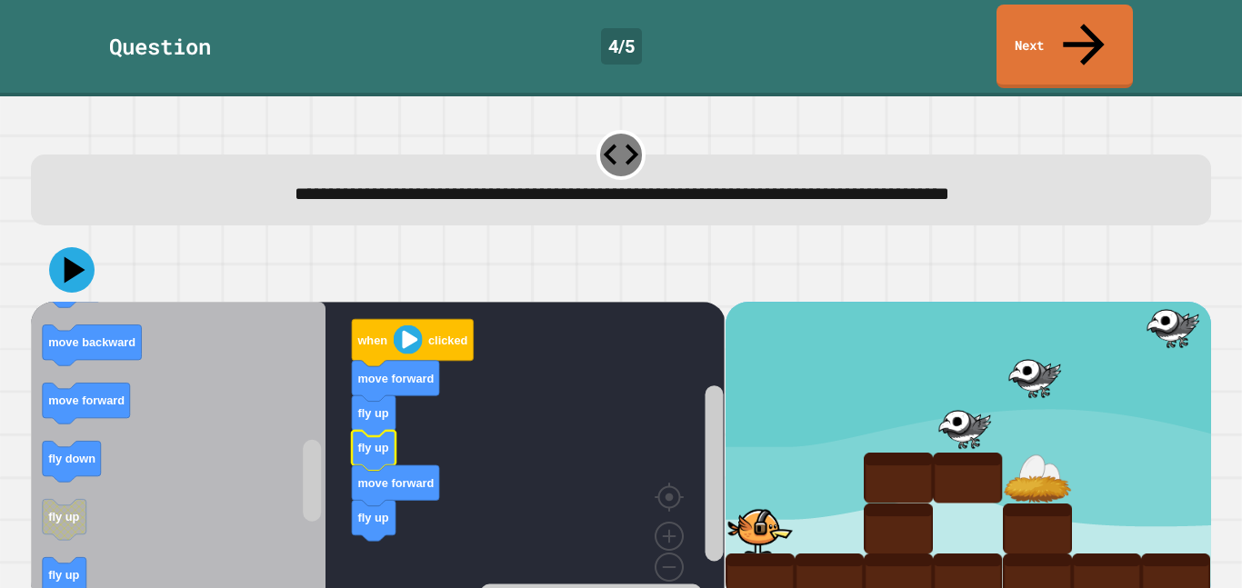
click at [72, 340] on icon "Blockly Workspace" at bounding box center [178, 462] width 295 height 321
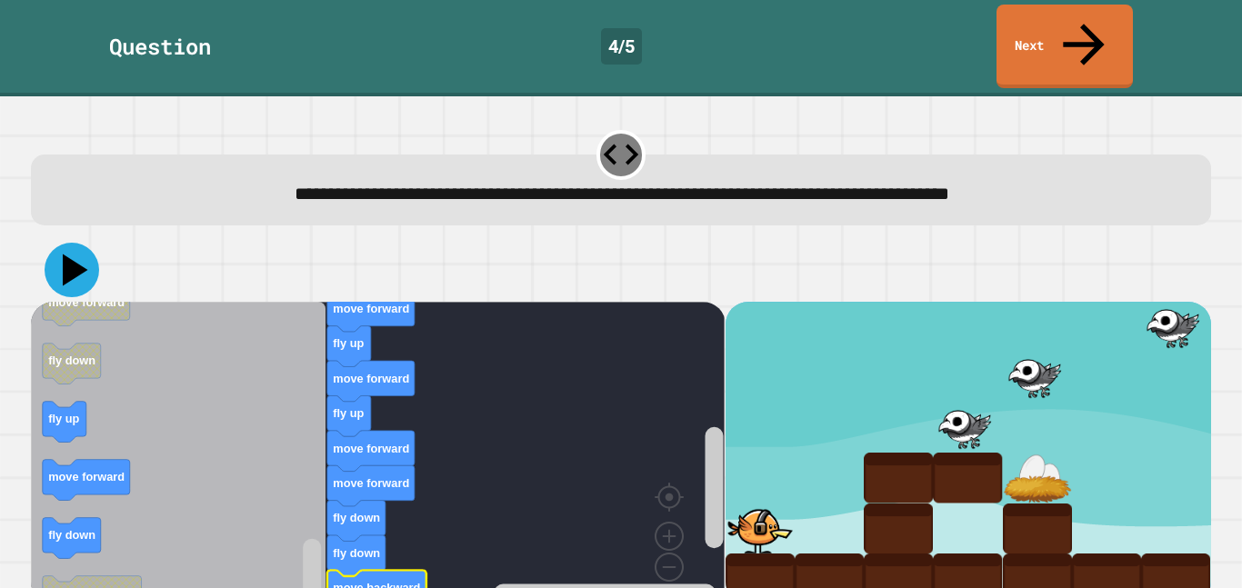
click at [63, 243] on icon at bounding box center [72, 270] width 55 height 55
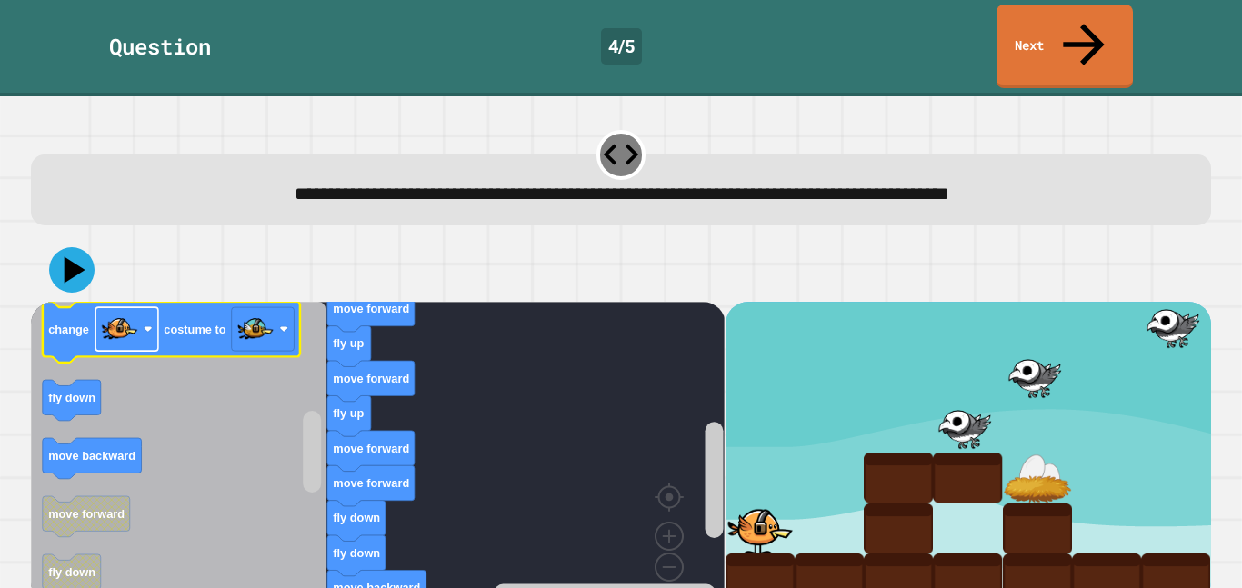
click at [153, 307] on rect "Blockly Workspace" at bounding box center [126, 329] width 63 height 44
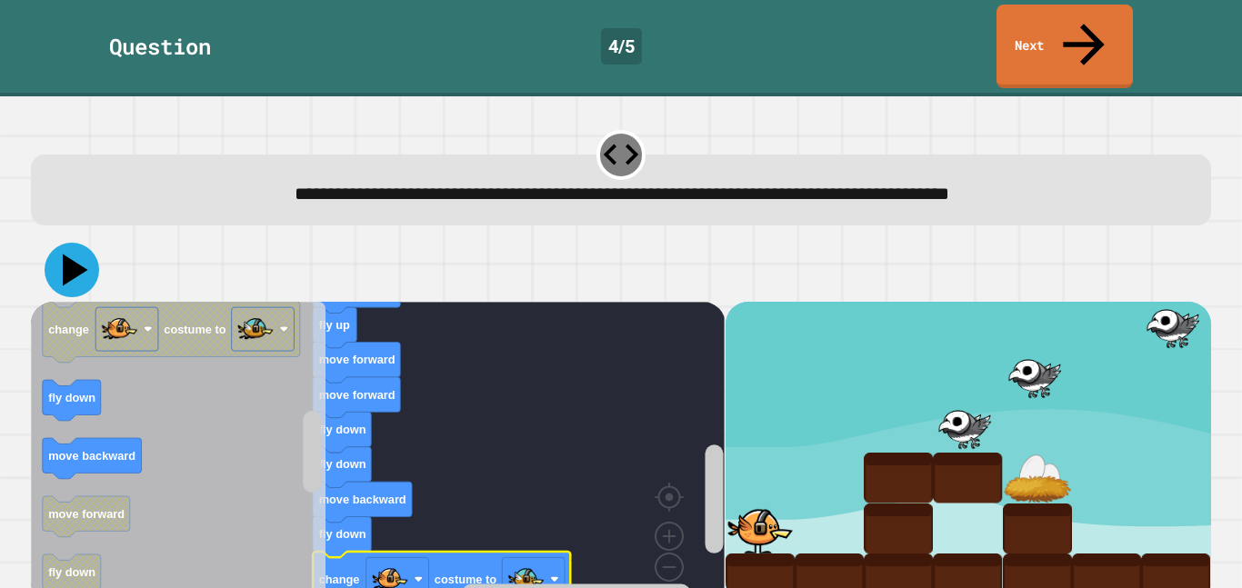
click at [65, 255] on icon at bounding box center [75, 271] width 25 height 32
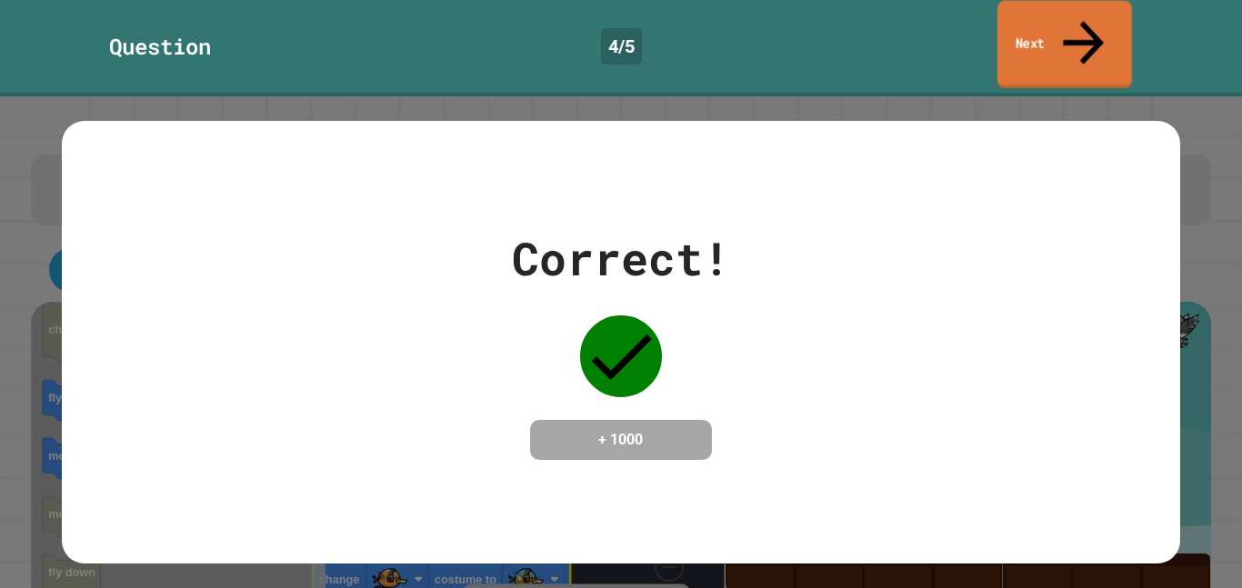
click at [1045, 21] on link "Next" at bounding box center [1064, 45] width 135 height 88
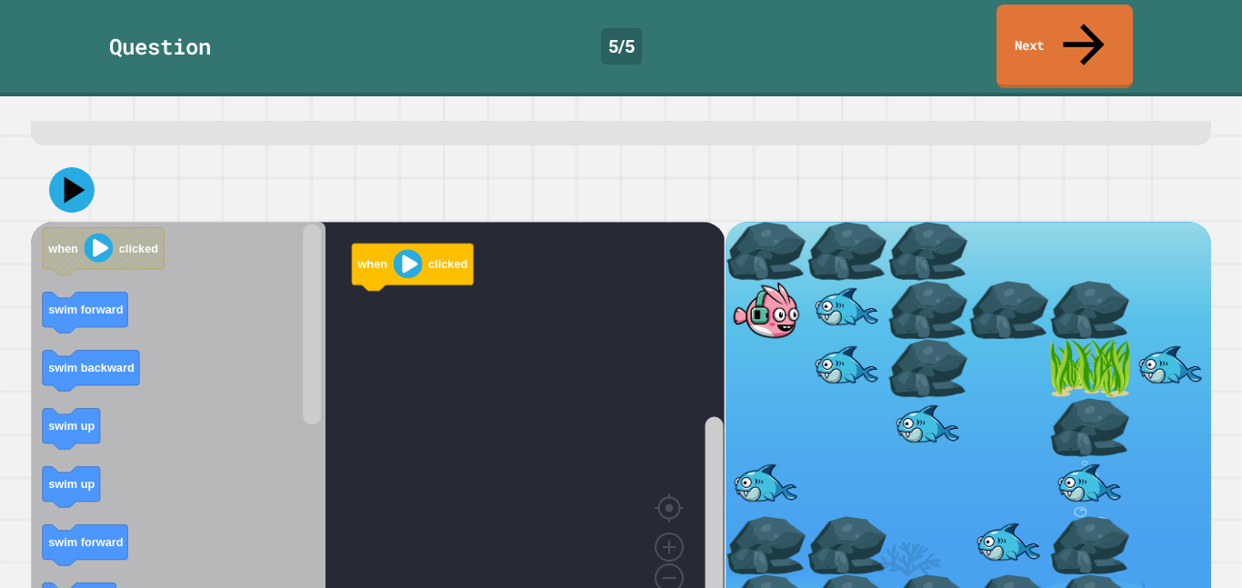
scroll to position [90, 0]
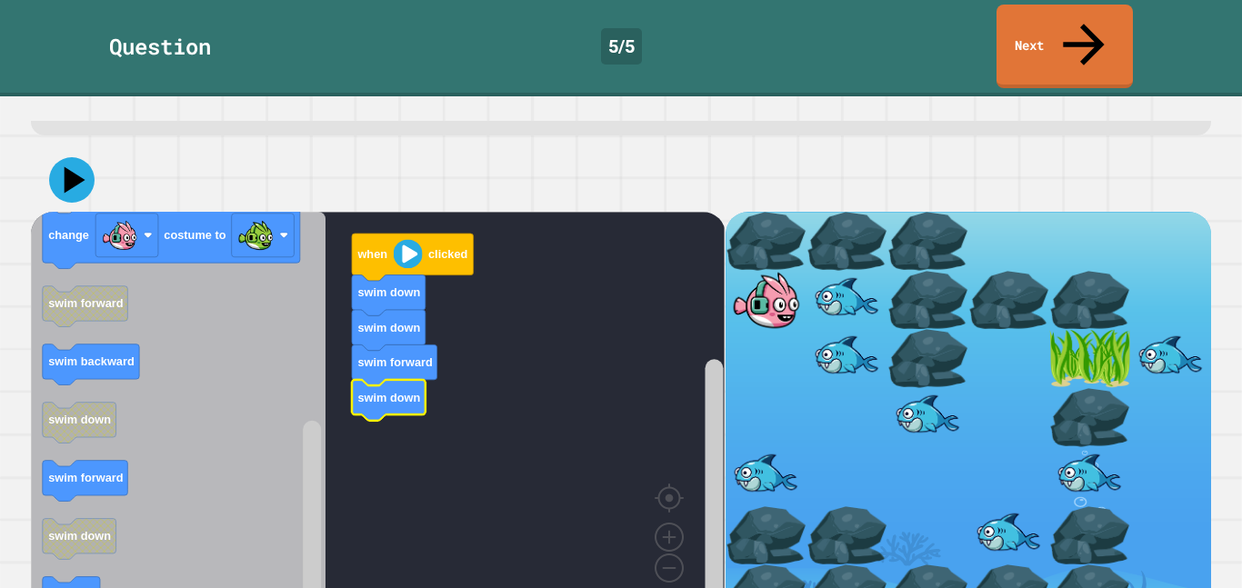
click at [59, 157] on icon at bounding box center [71, 179] width 45 height 45
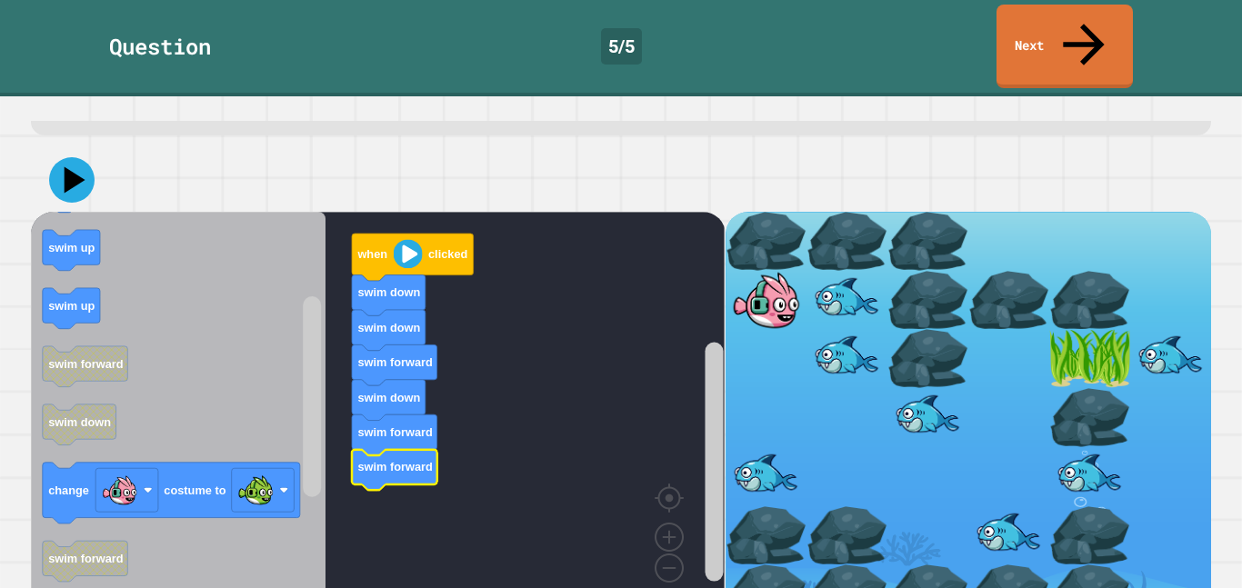
click at [60, 157] on icon at bounding box center [71, 179] width 45 height 45
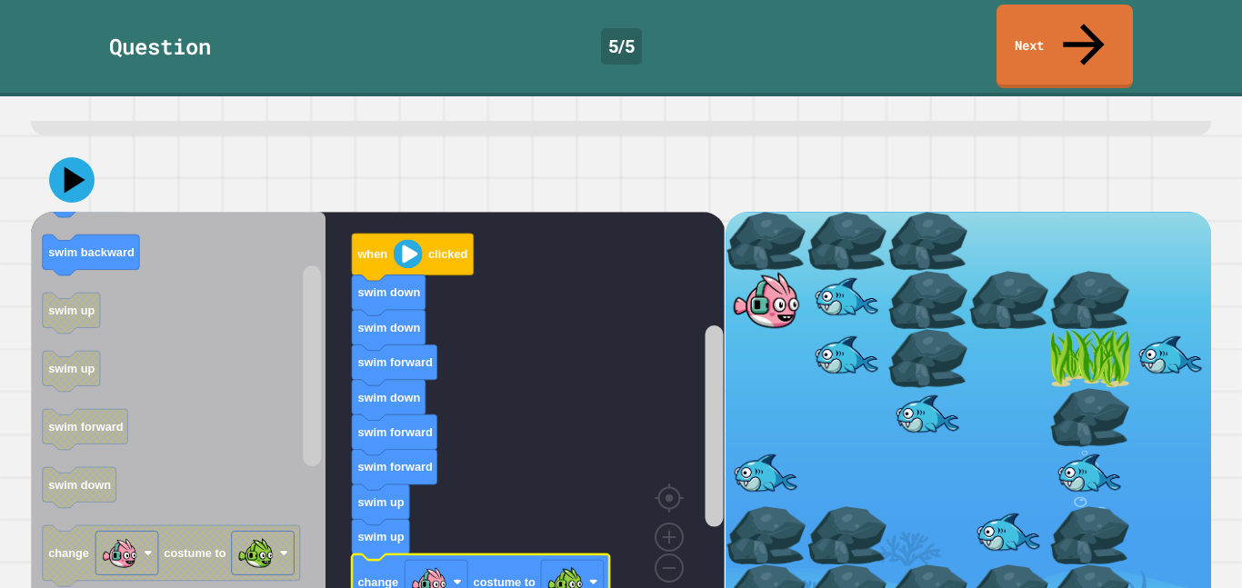
click at [74, 166] on icon at bounding box center [75, 179] width 21 height 26
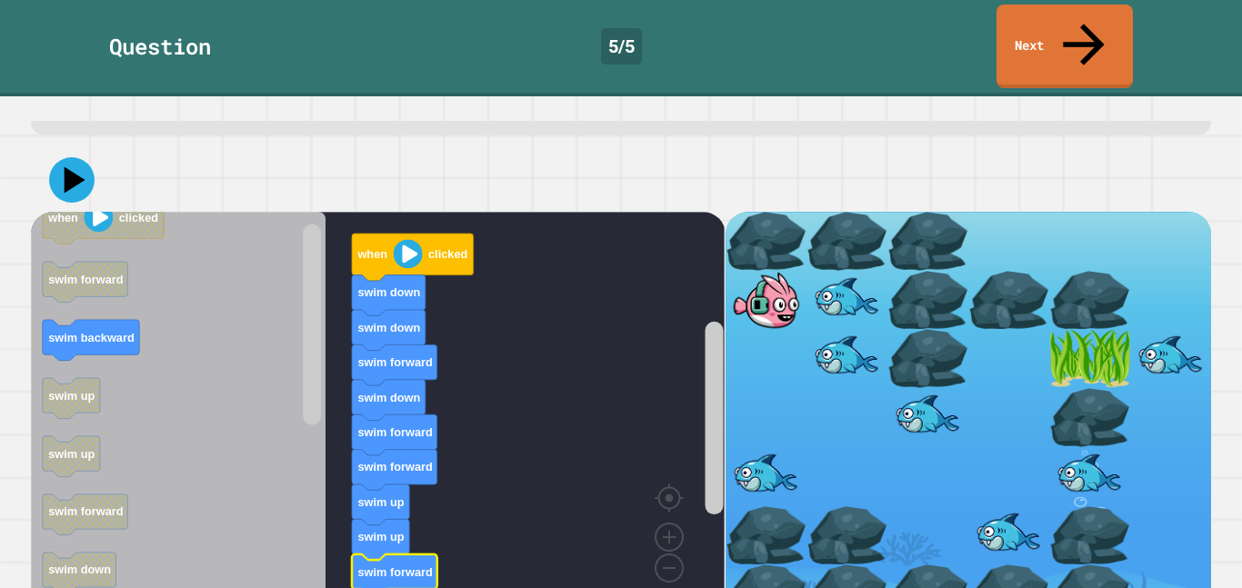
click at [63, 157] on icon at bounding box center [71, 179] width 45 height 45
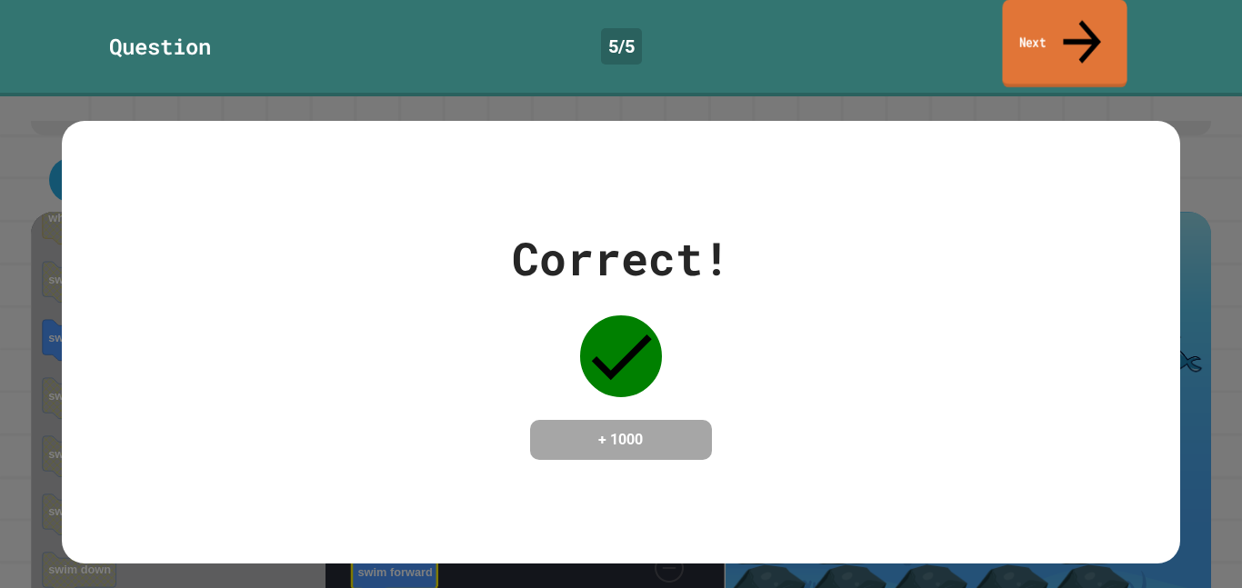
click at [1047, 23] on link "Next" at bounding box center [1064, 44] width 125 height 88
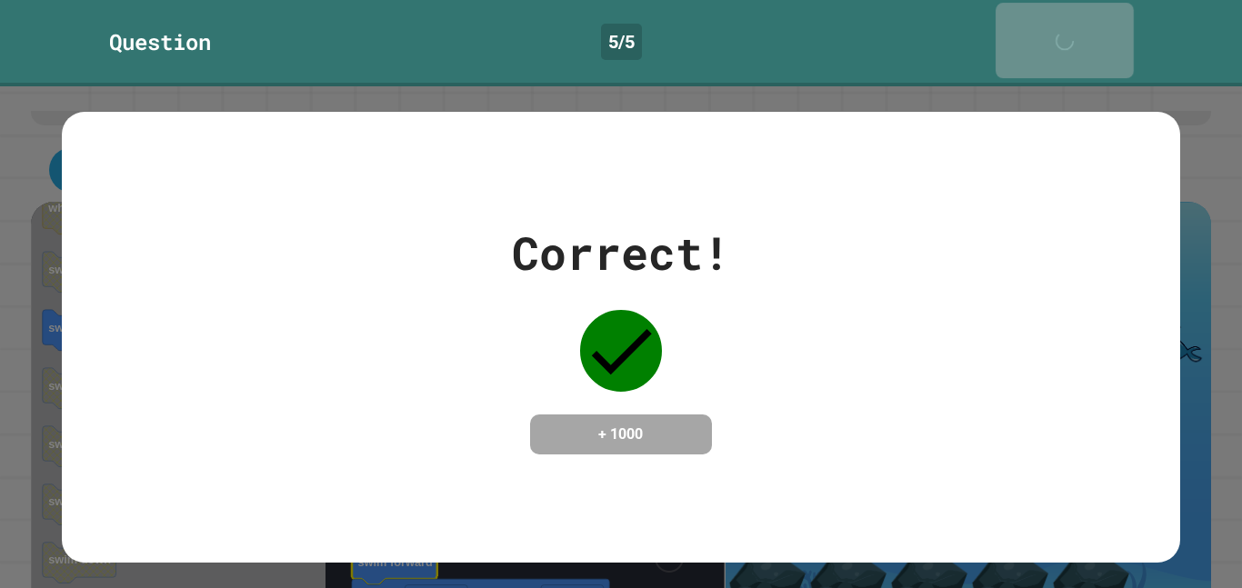
scroll to position [88, 0]
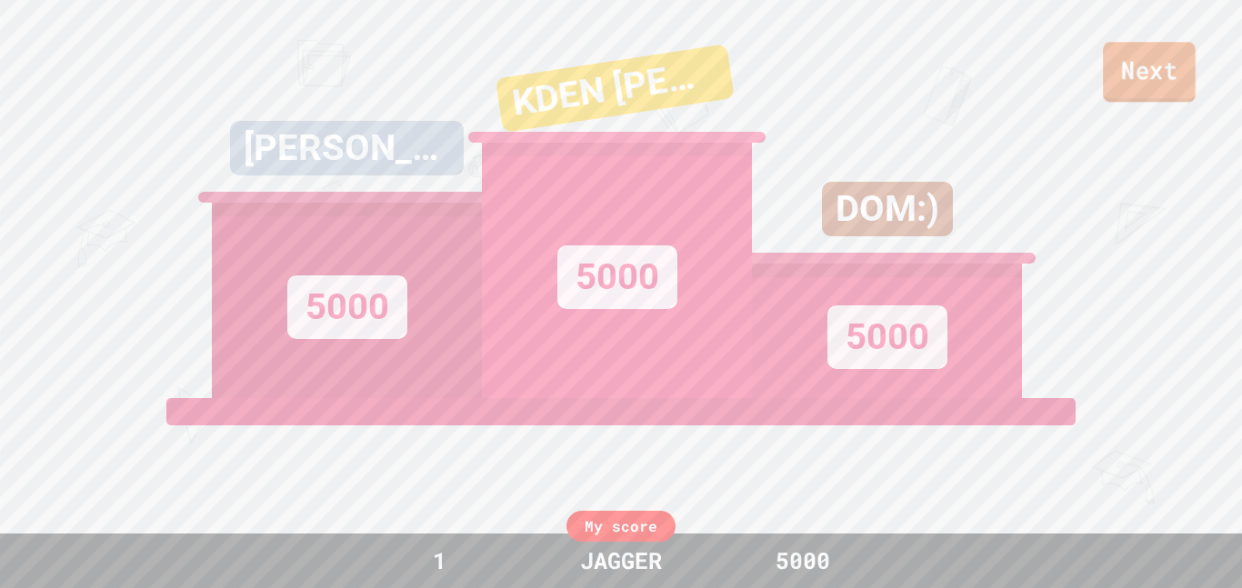
click at [1172, 83] on link "Next" at bounding box center [1149, 72] width 93 height 60
